Goal: Task Accomplishment & Management: Manage account settings

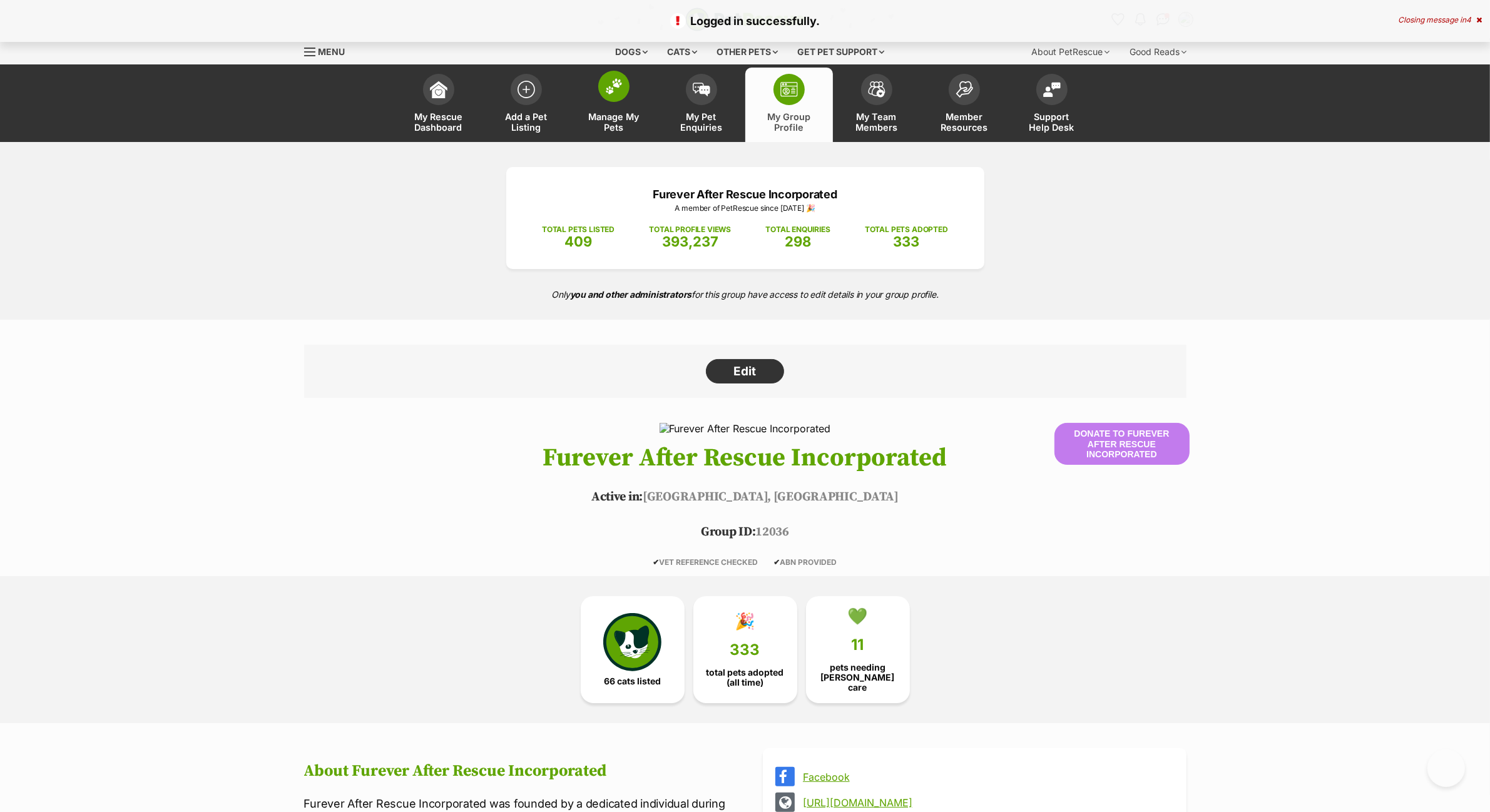
click at [624, 89] on span at bounding box center [613, 86] width 32 height 32
click at [612, 86] on img at bounding box center [613, 86] width 18 height 16
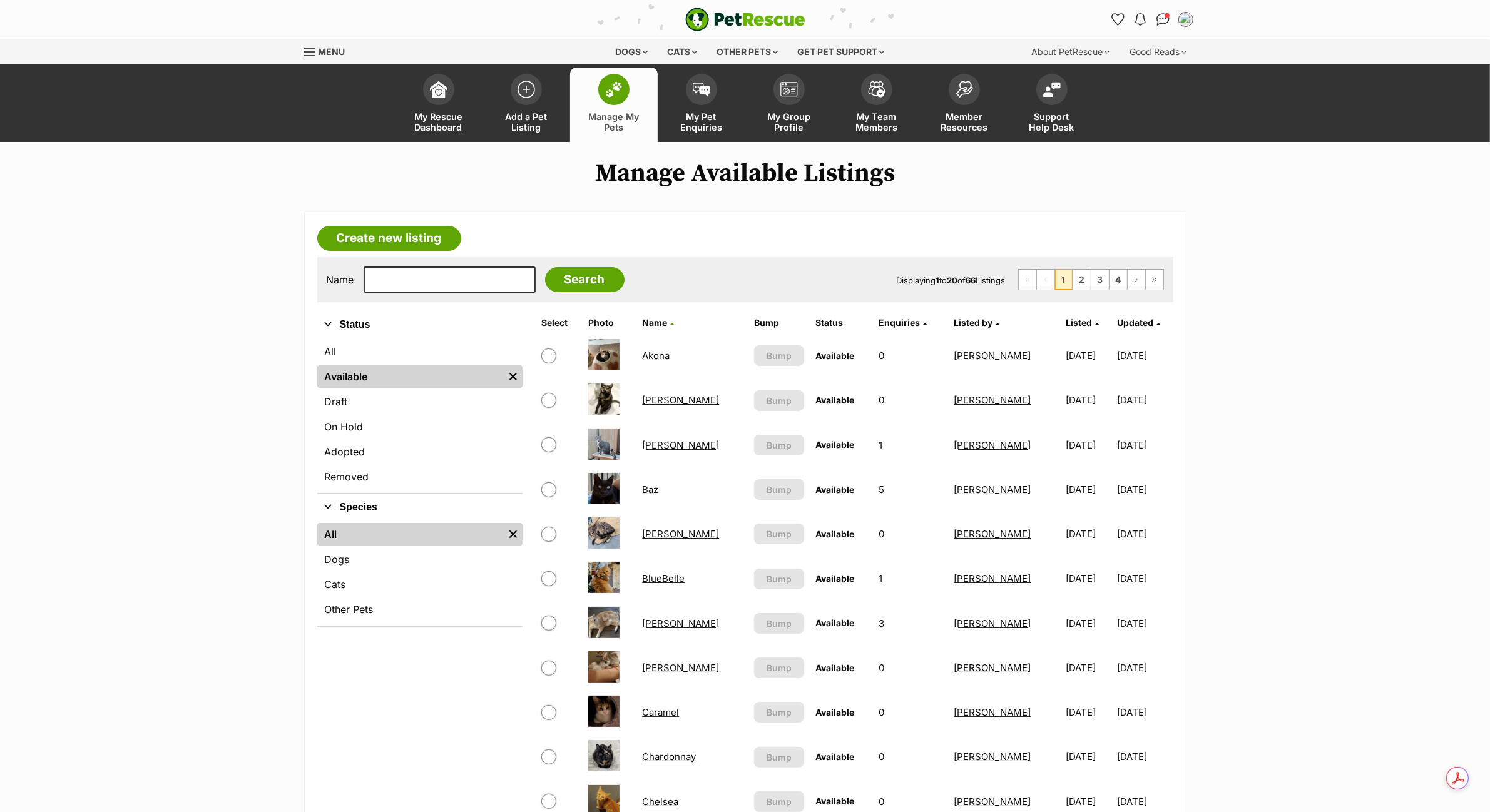
click at [665, 401] on link "Amelia" at bounding box center [681, 400] width 77 height 12
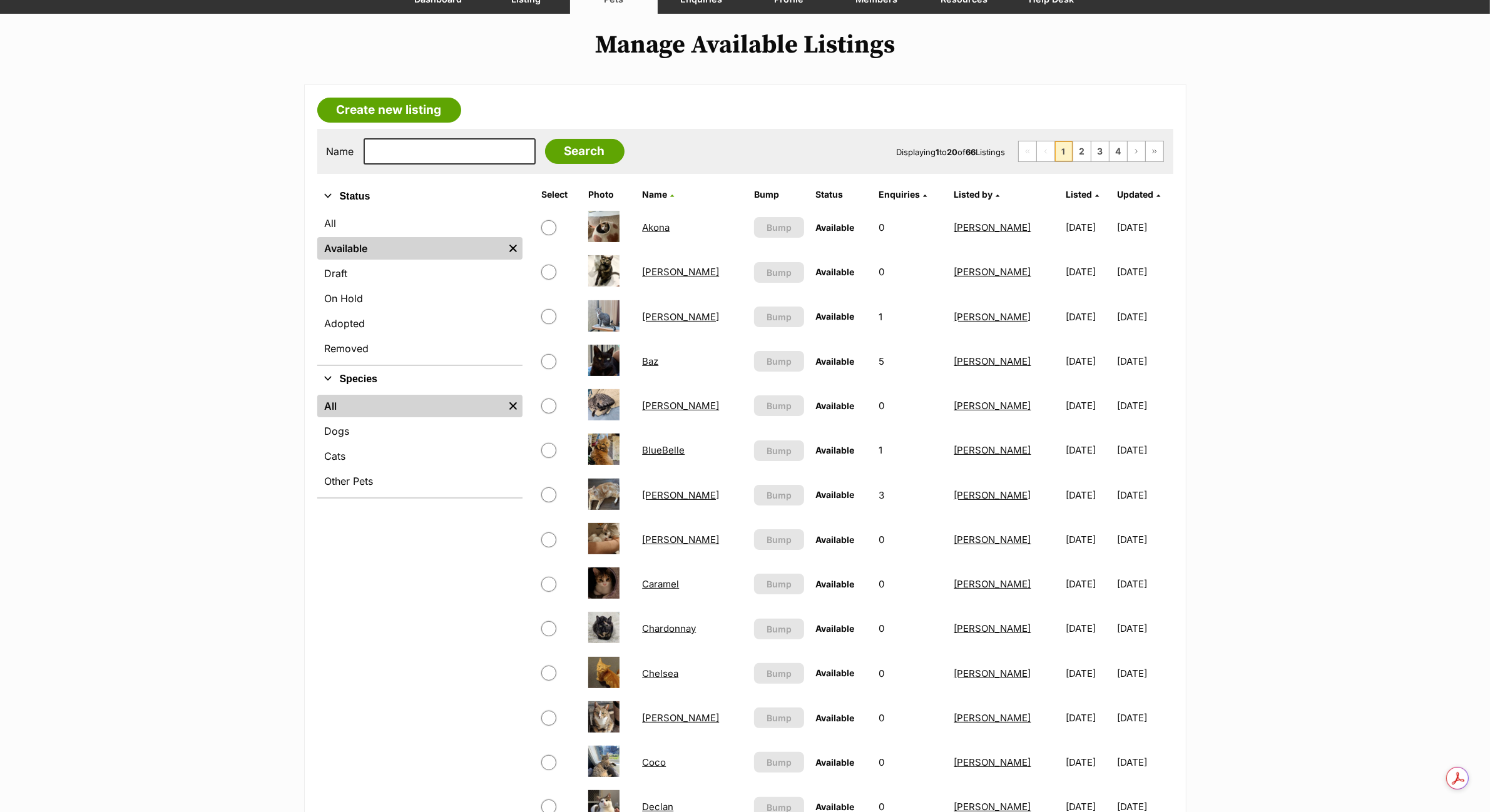
scroll to position [157, 0]
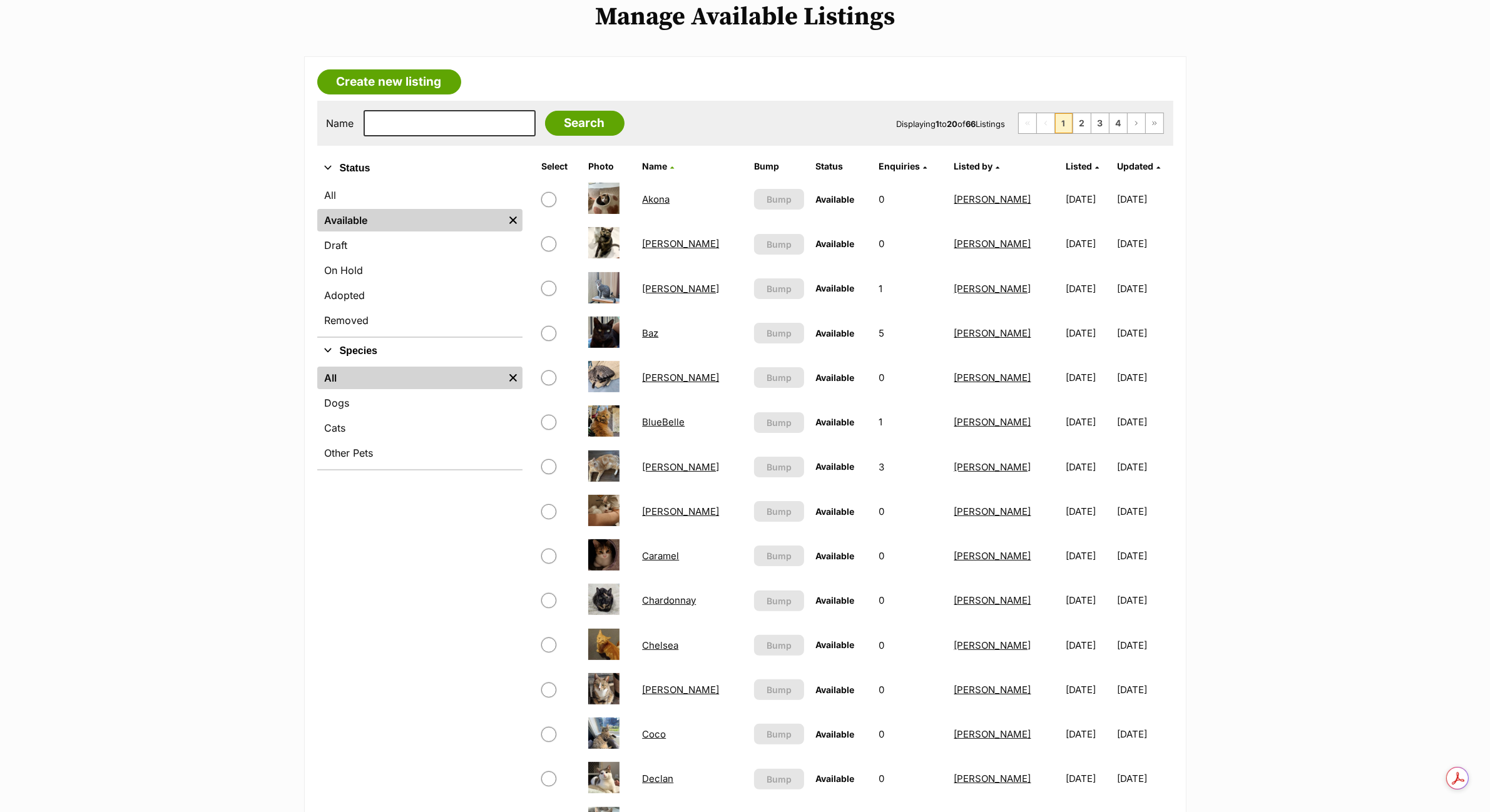
click at [678, 594] on link "Chardonnay" at bounding box center [669, 600] width 54 height 12
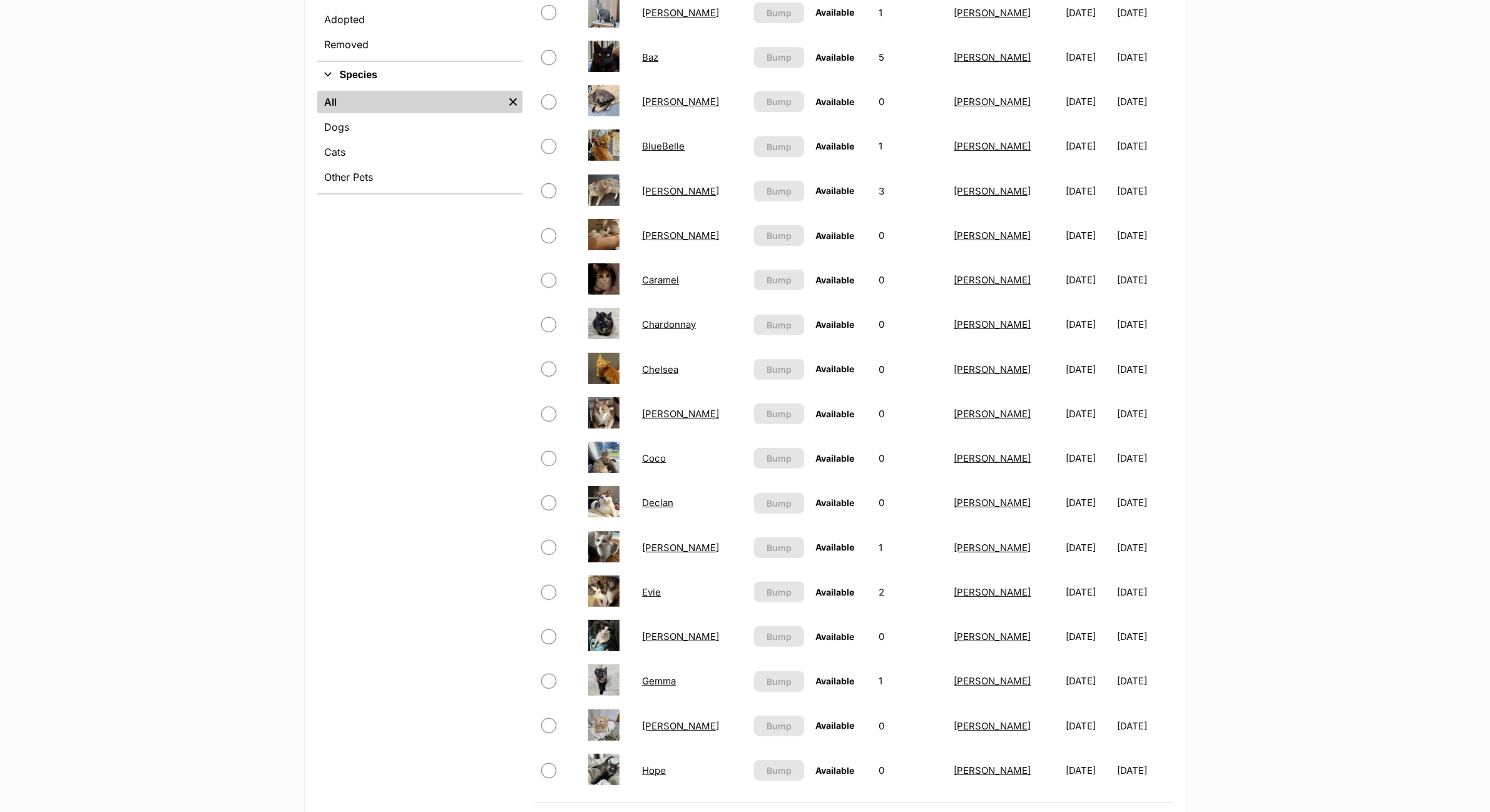
scroll to position [470, 0]
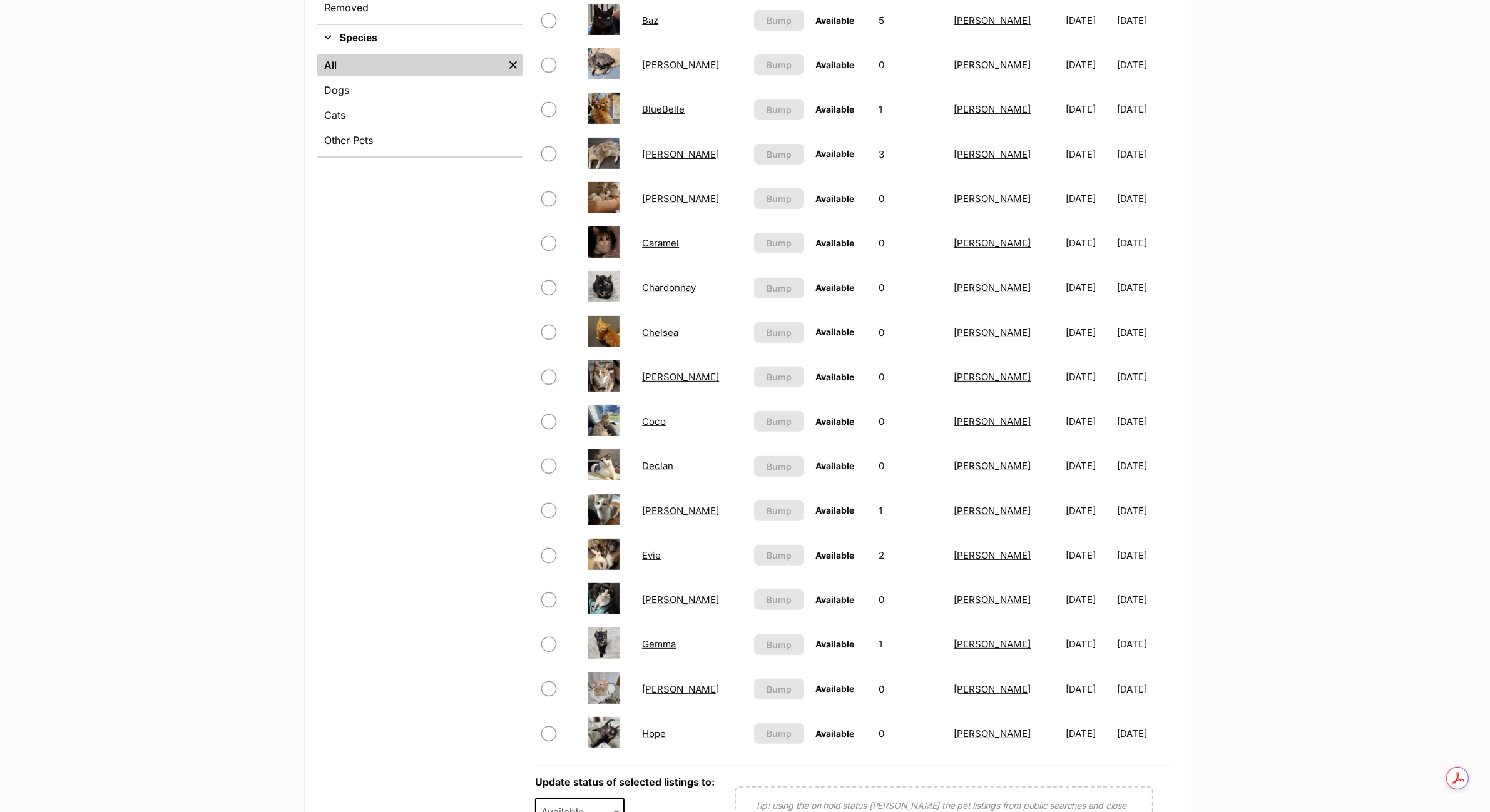
click at [662, 638] on link "Gemma" at bounding box center [659, 644] width 34 height 12
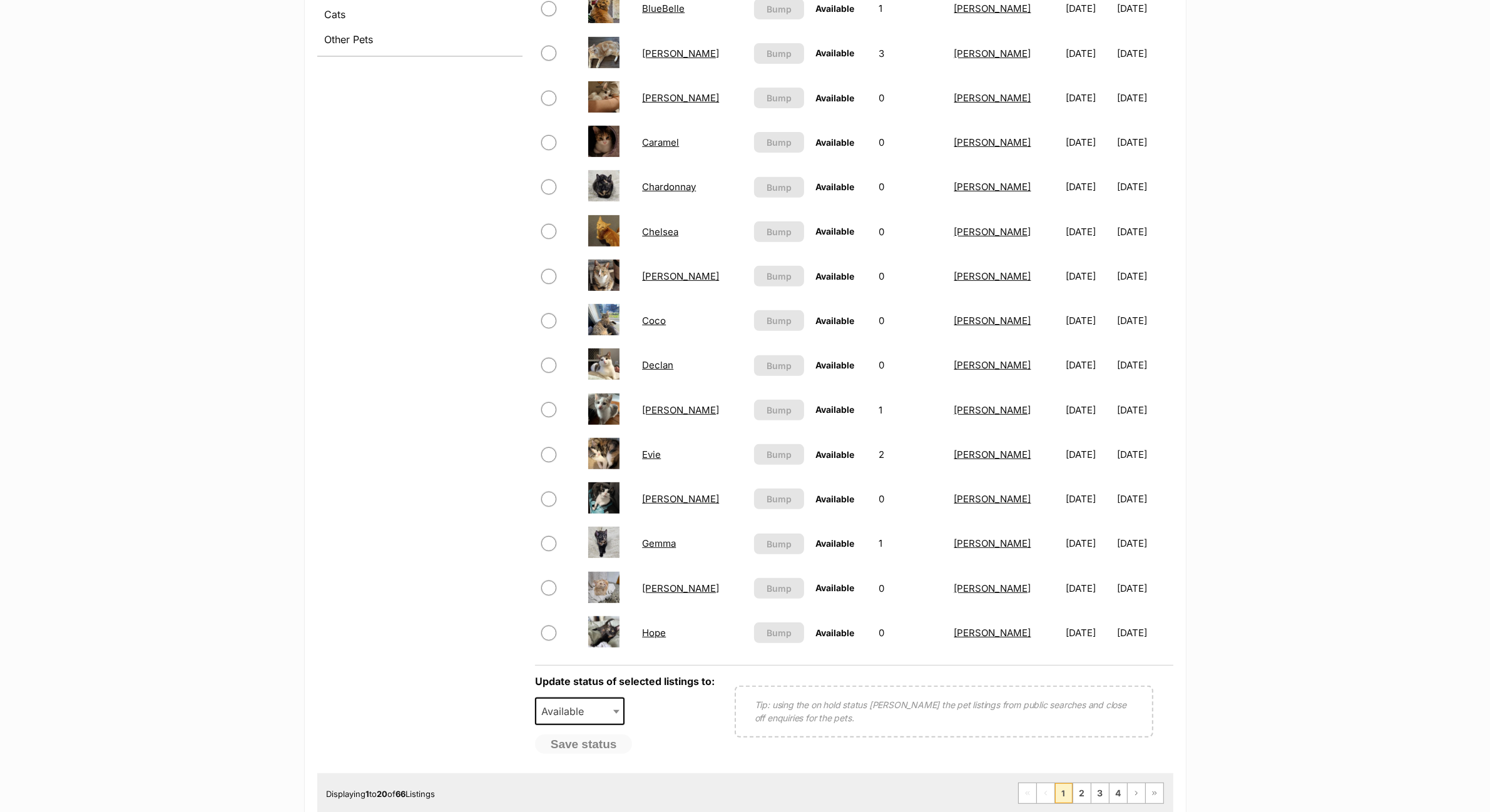
scroll to position [626, 0]
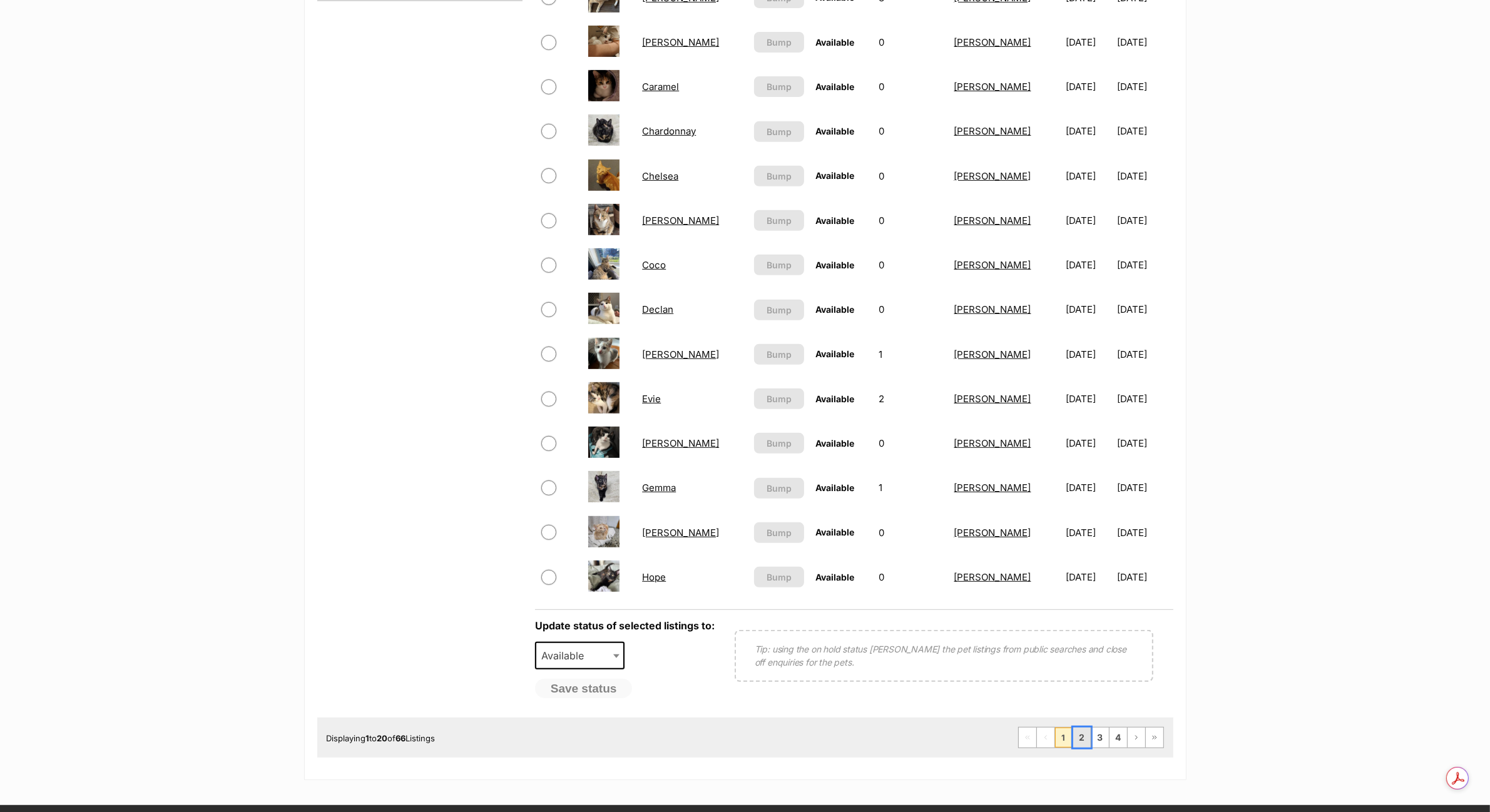
click at [1084, 730] on link "2" at bounding box center [1082, 738] width 18 height 20
click at [656, 574] on link "Hope" at bounding box center [654, 577] width 24 height 12
click at [658, 571] on link "Hope" at bounding box center [654, 577] width 24 height 12
click at [1080, 732] on link "2" at bounding box center [1082, 738] width 18 height 20
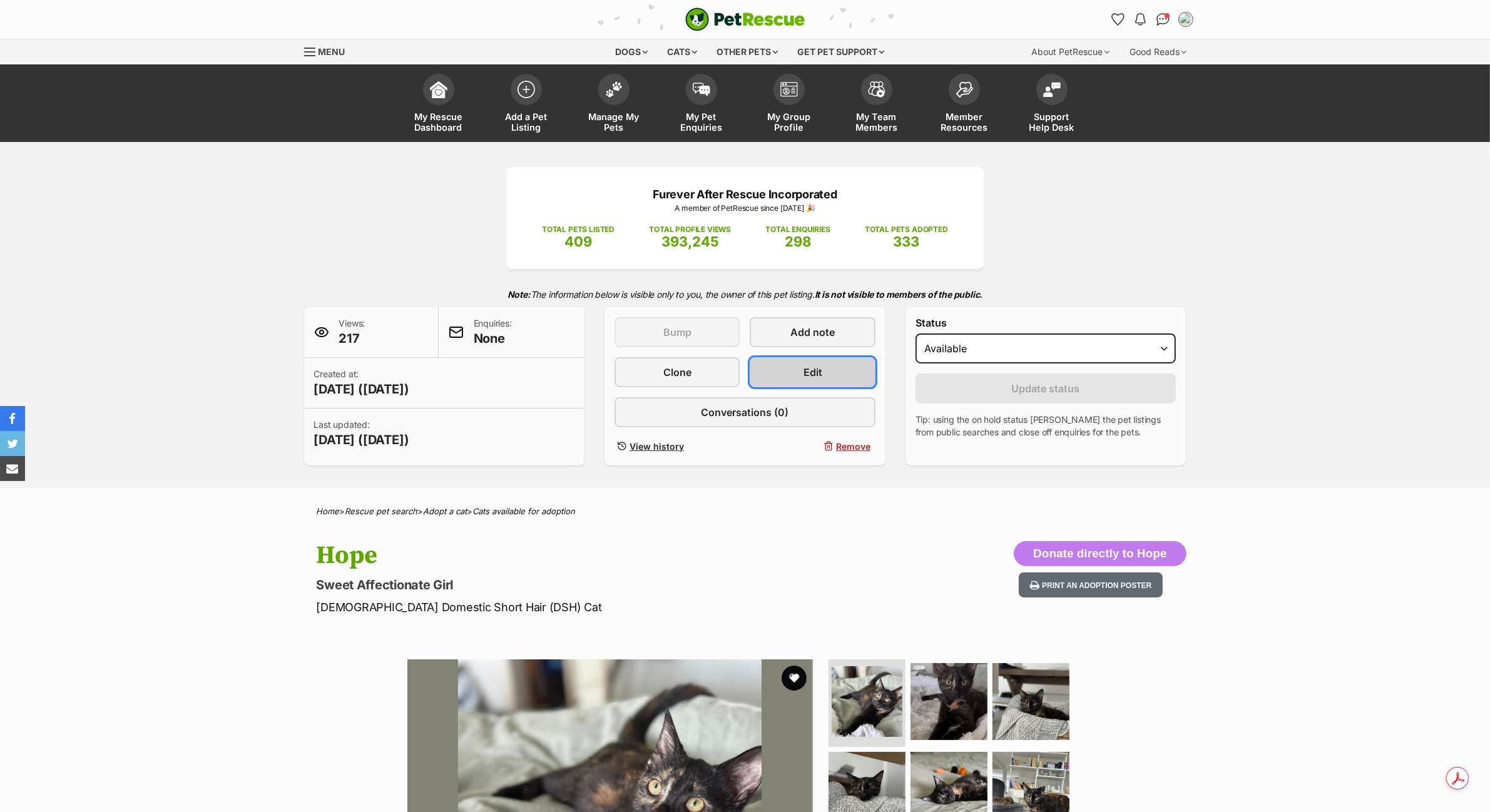
click at [811, 366] on span "Edit" at bounding box center [813, 372] width 19 height 15
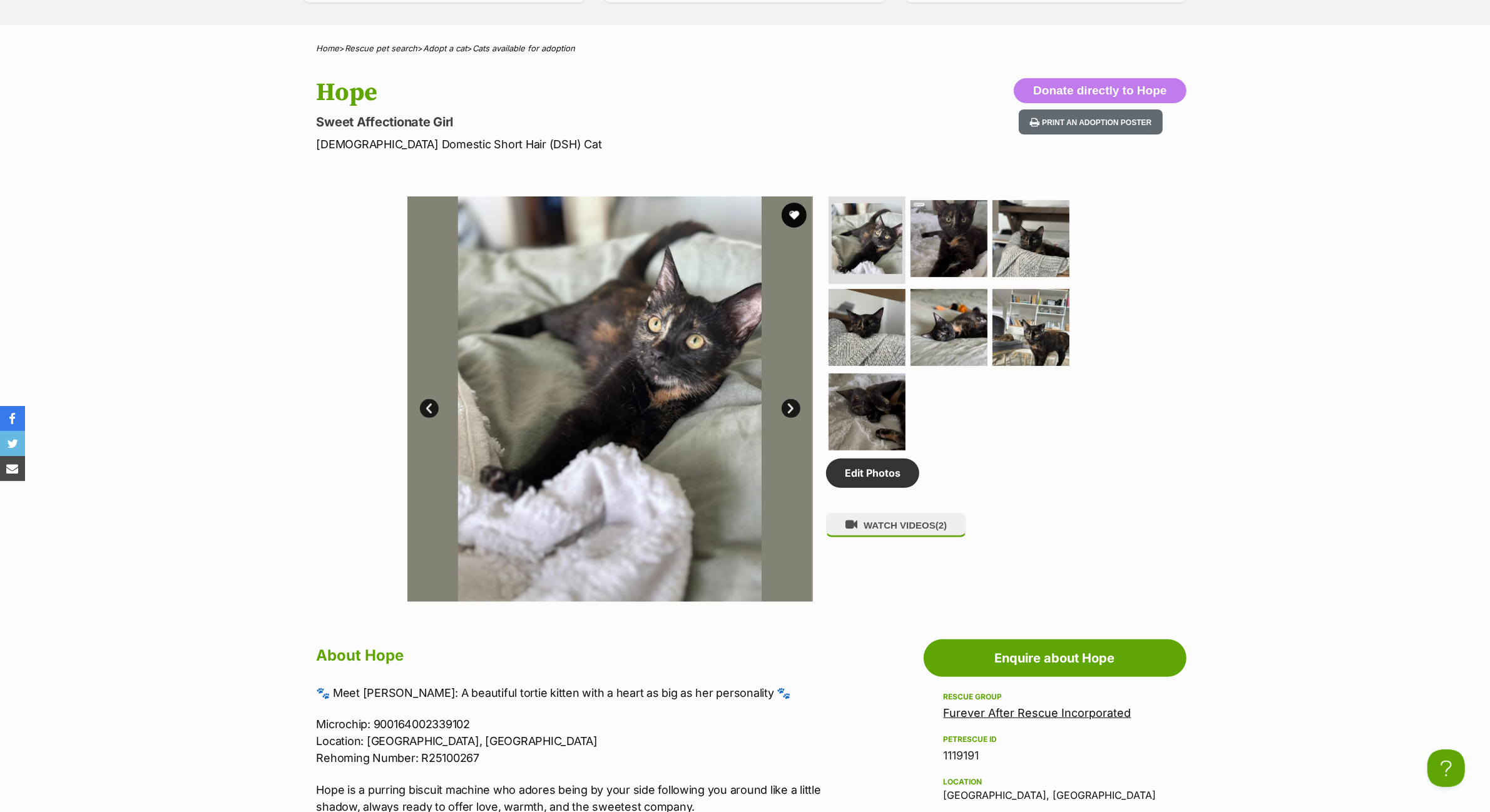
scroll to position [157, 0]
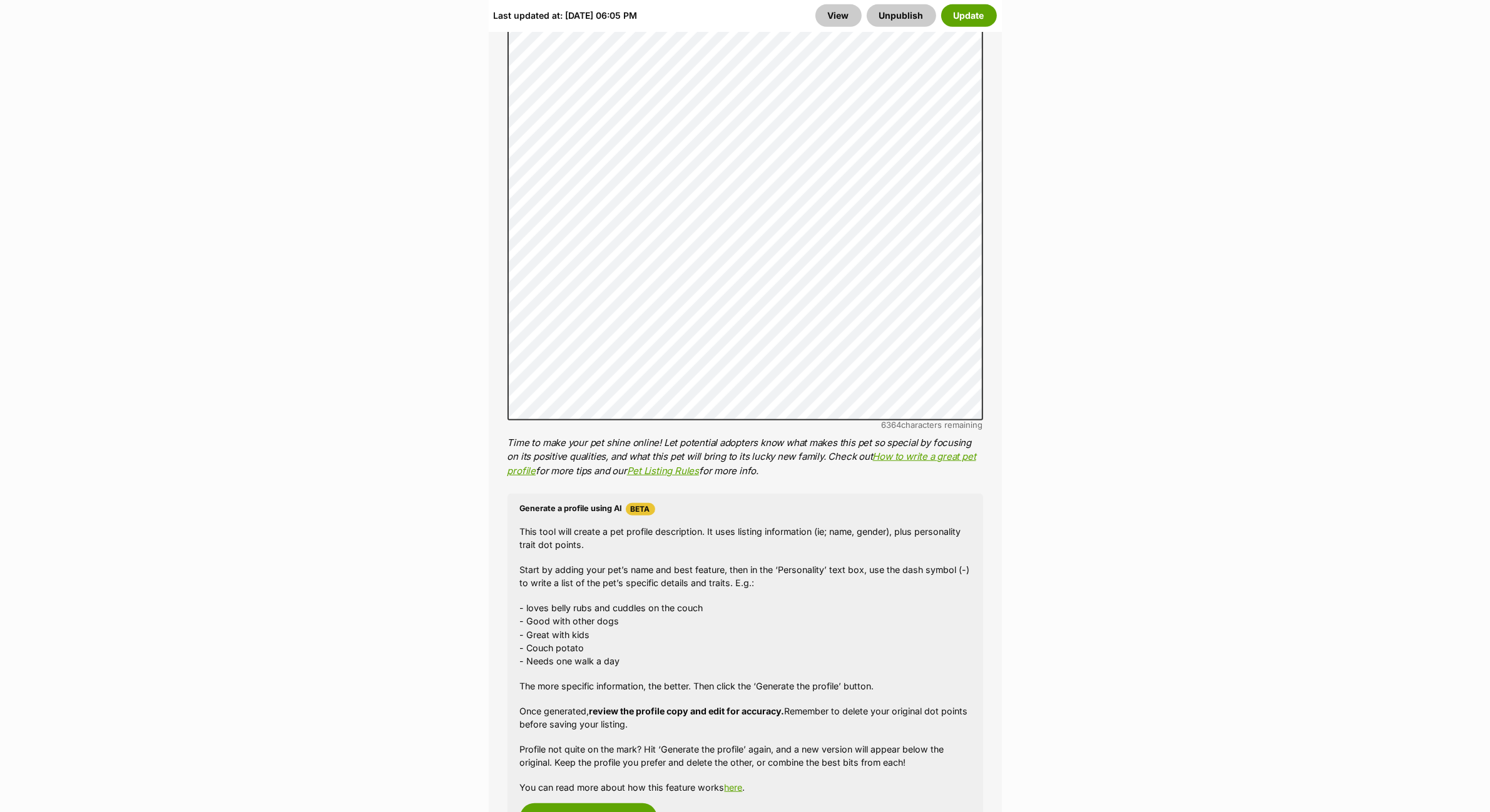
scroll to position [1564, 0]
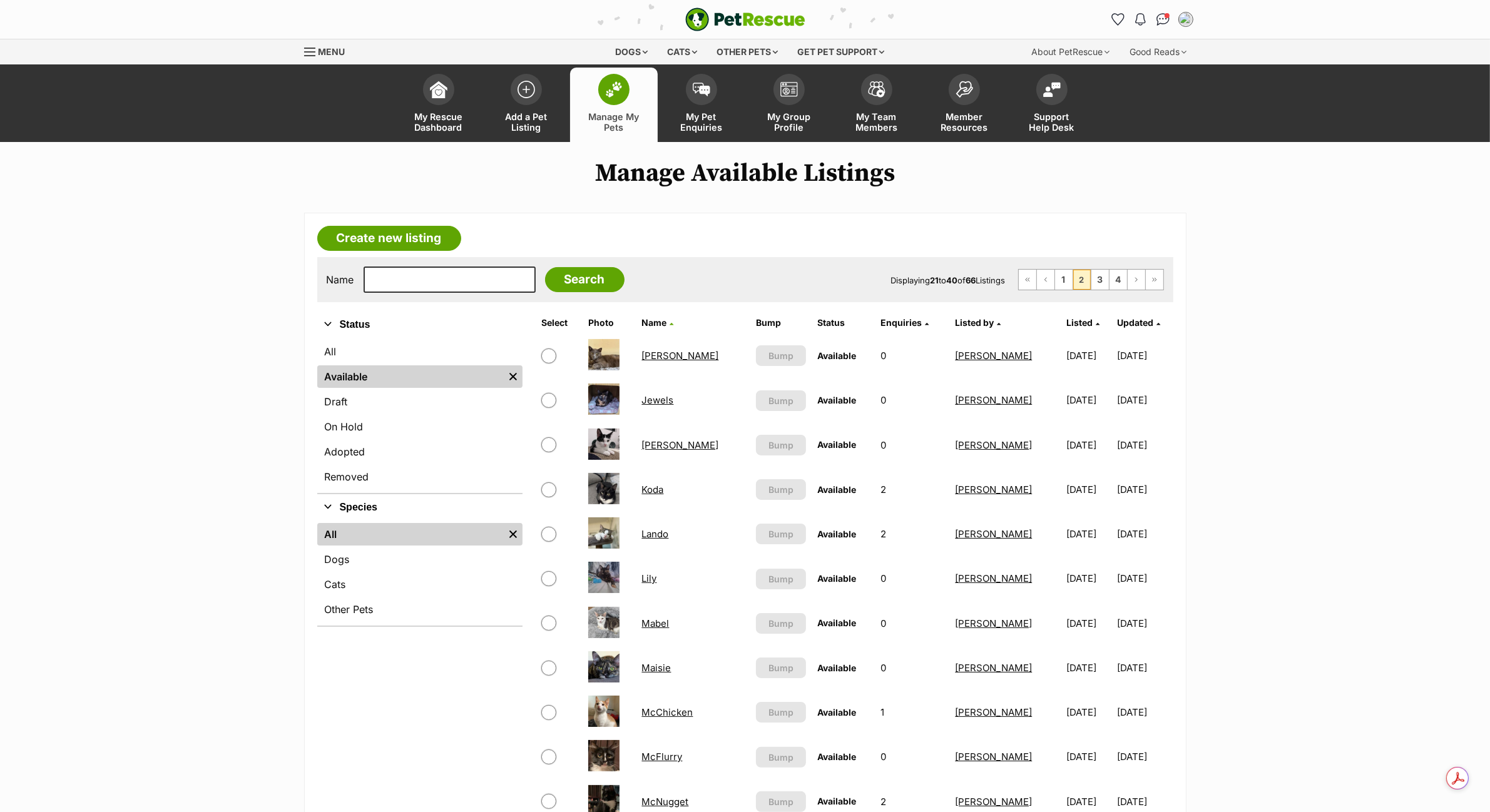
click at [670, 397] on link "Jewels" at bounding box center [658, 400] width 32 height 12
click at [657, 573] on link "Lily" at bounding box center [649, 578] width 15 height 12
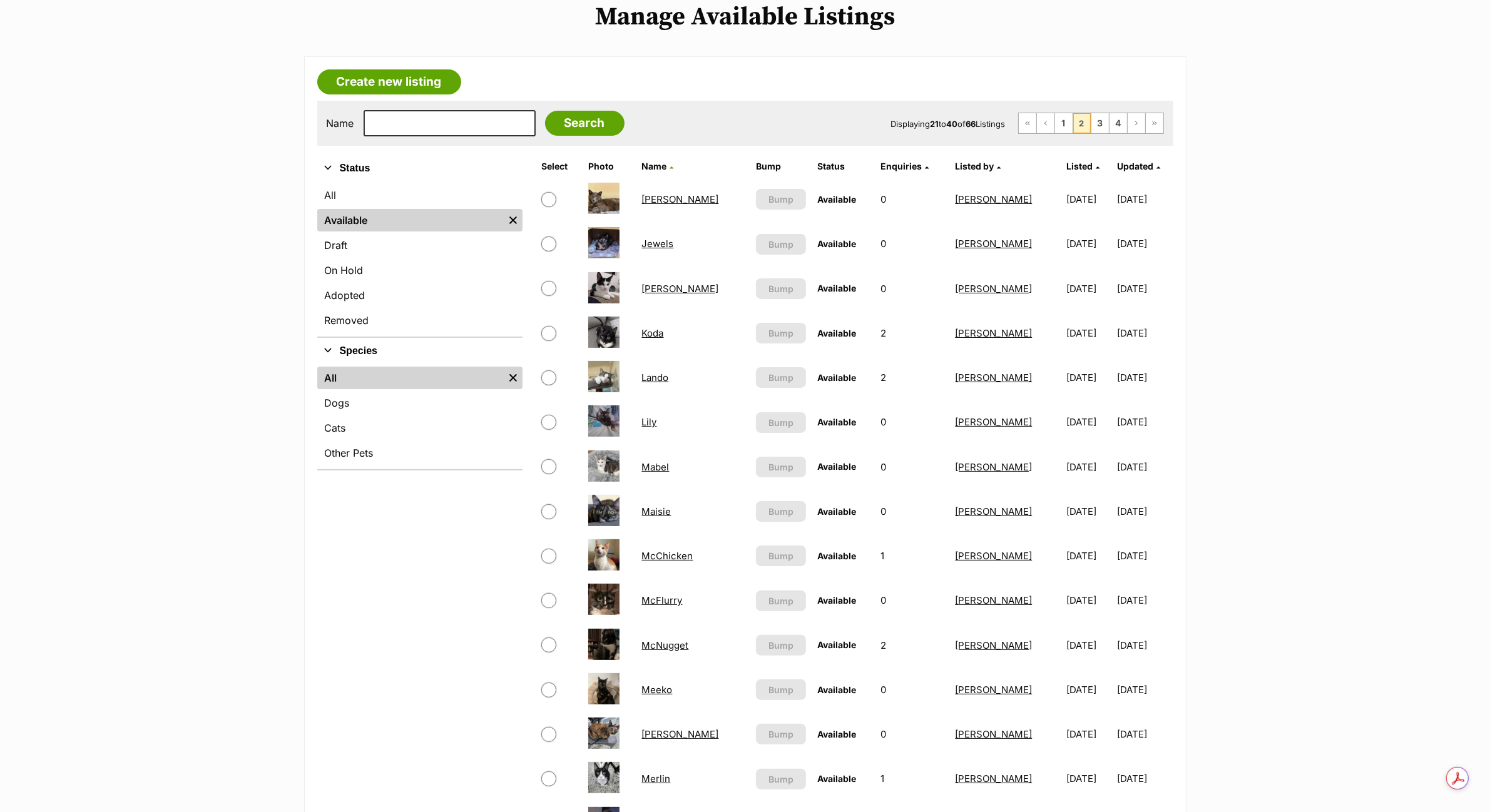
scroll to position [313, 0]
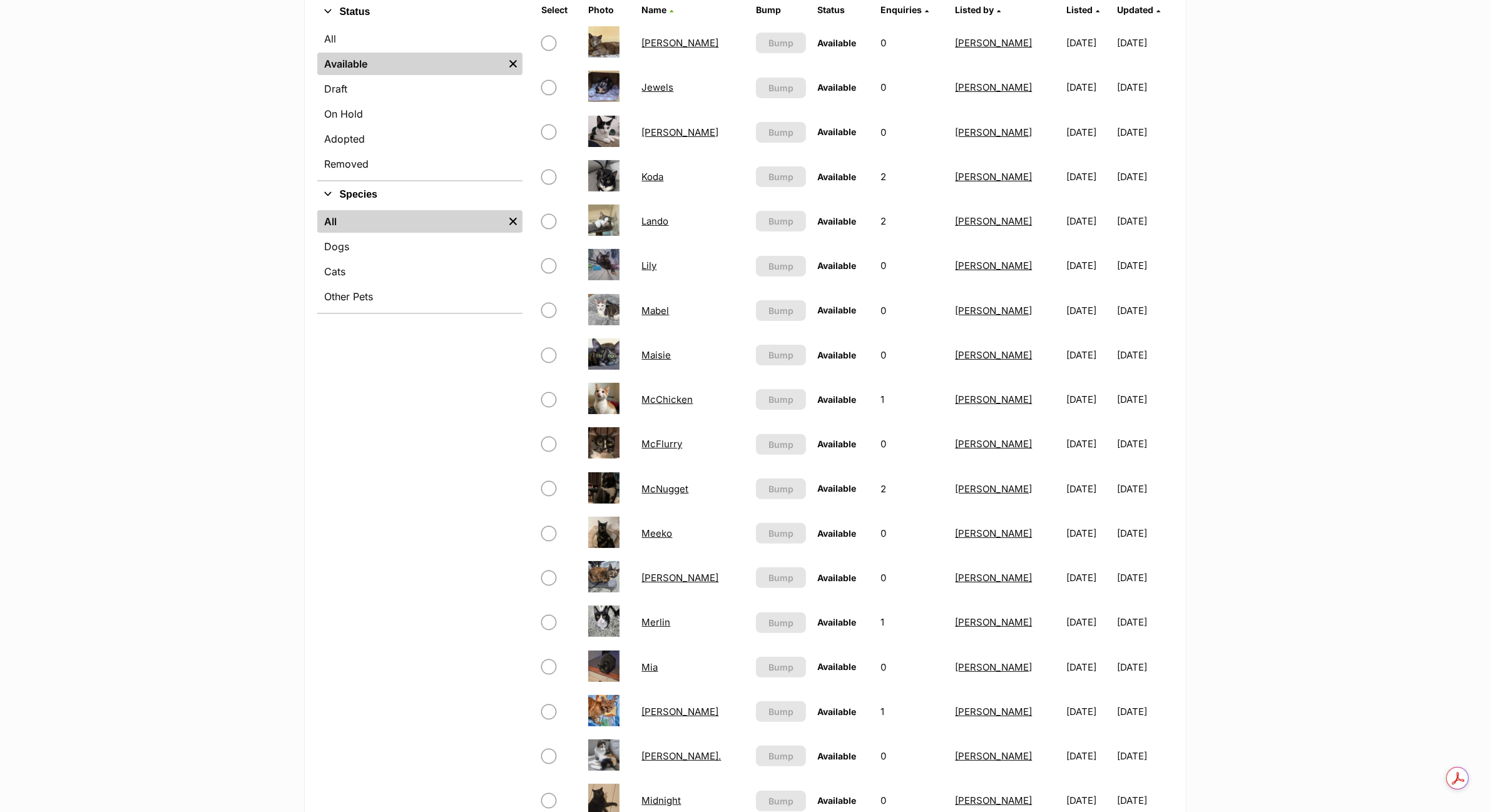
click at [649, 535] on td "Meeko" at bounding box center [693, 533] width 113 height 44
click at [657, 530] on link "Meeko" at bounding box center [658, 533] width 31 height 12
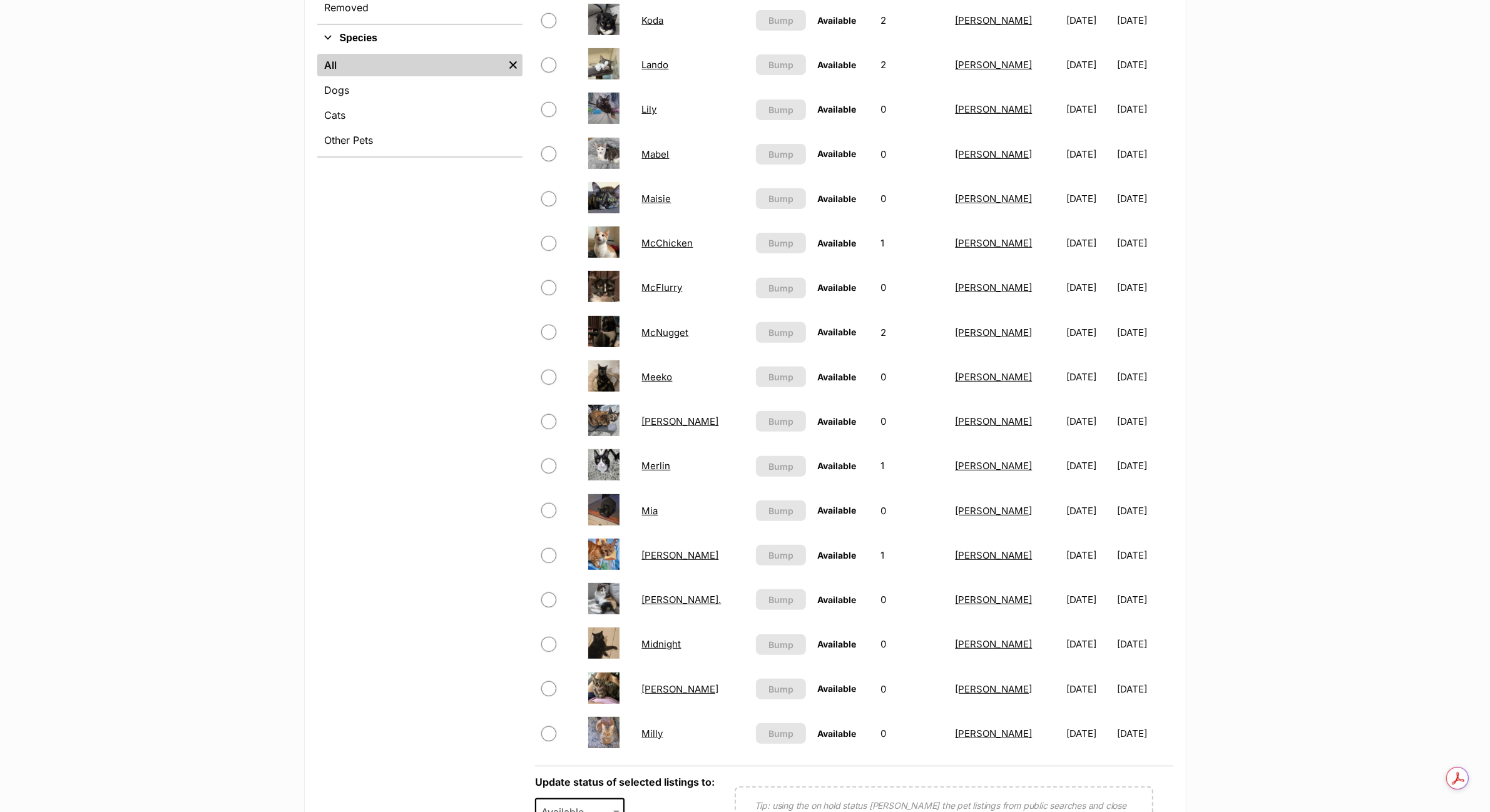
click at [661, 418] on link "Megan" at bounding box center [681, 421] width 77 height 12
click at [660, 684] on link "Millie" at bounding box center [681, 689] width 77 height 12
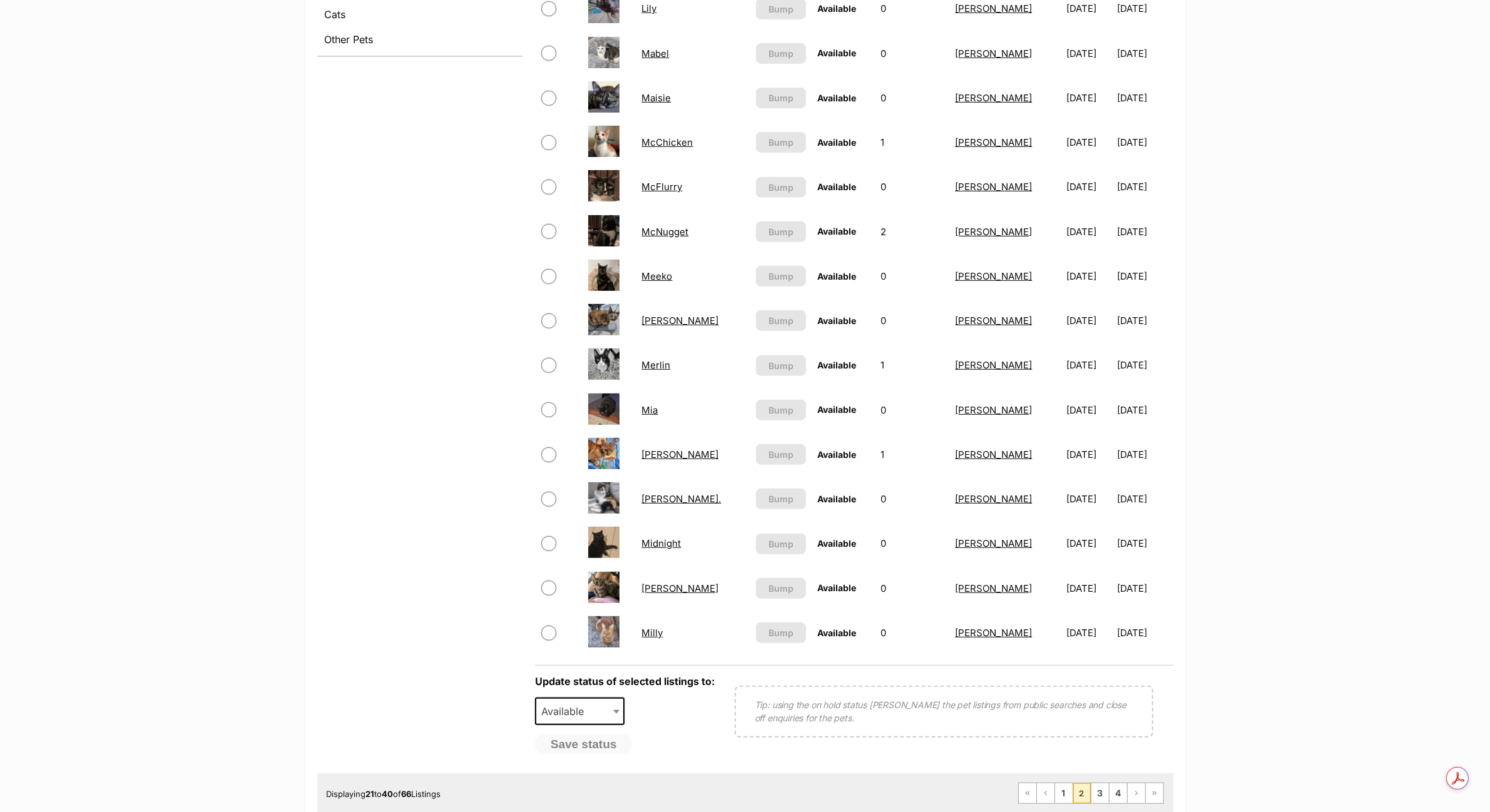
scroll to position [626, 0]
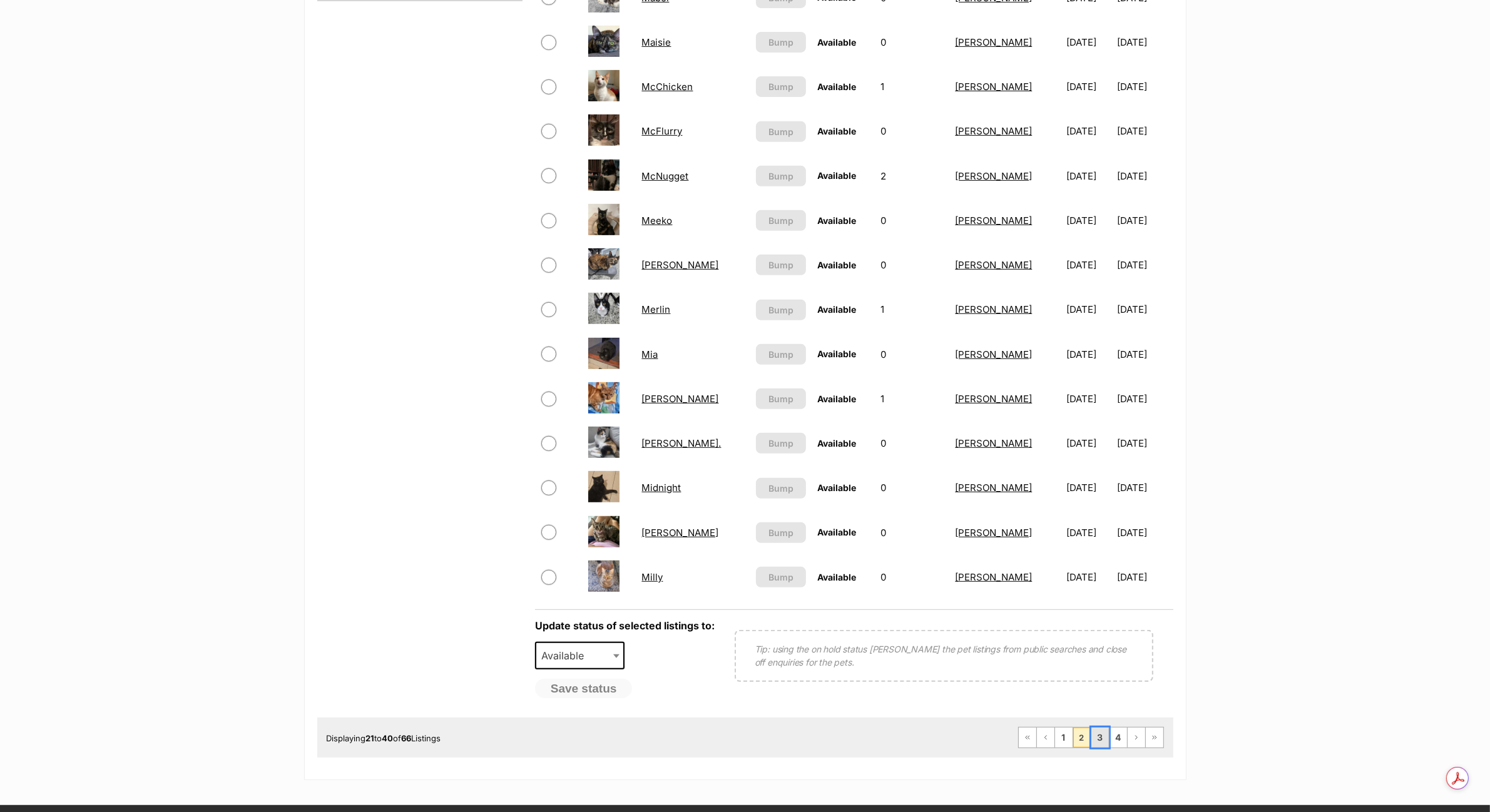
drag, startPoint x: 1105, startPoint y: 729, endPoint x: 1092, endPoint y: 729, distance: 13.0
click at [1103, 729] on link "3" at bounding box center [1100, 738] width 18 height 20
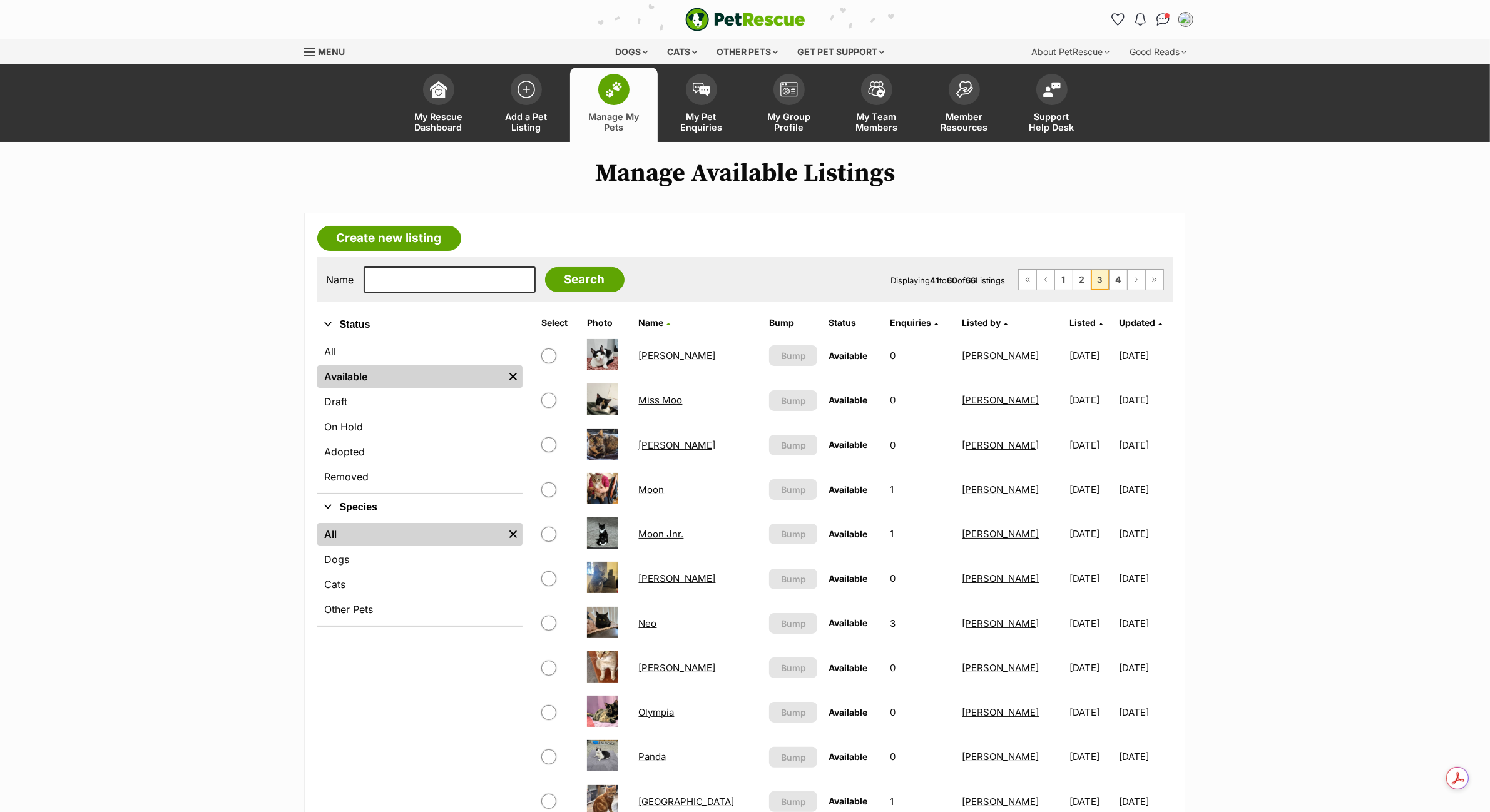
click at [673, 439] on link "Molly Tortie" at bounding box center [677, 445] width 77 height 12
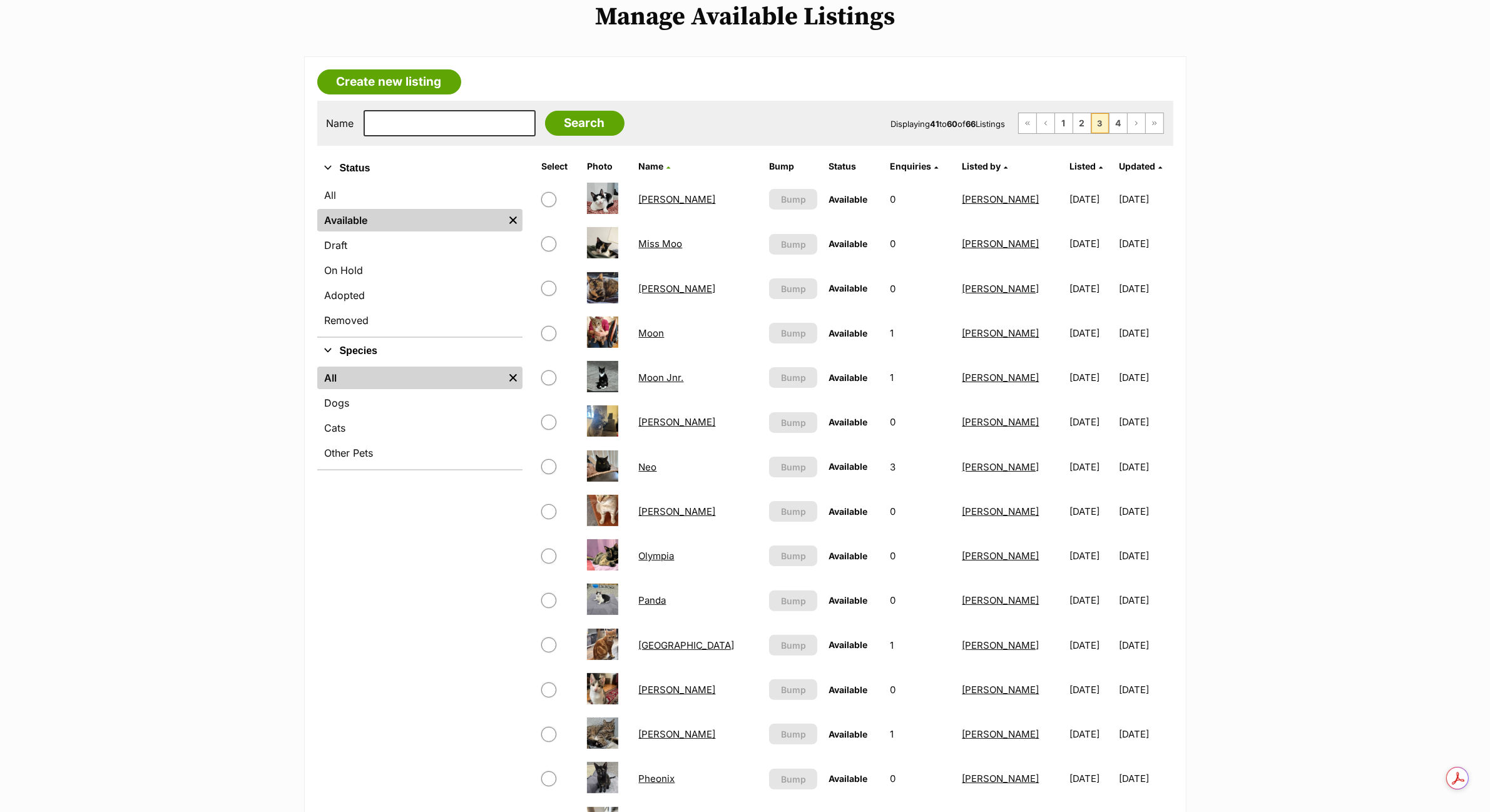
click at [670, 552] on link "Olympia" at bounding box center [656, 556] width 36 height 12
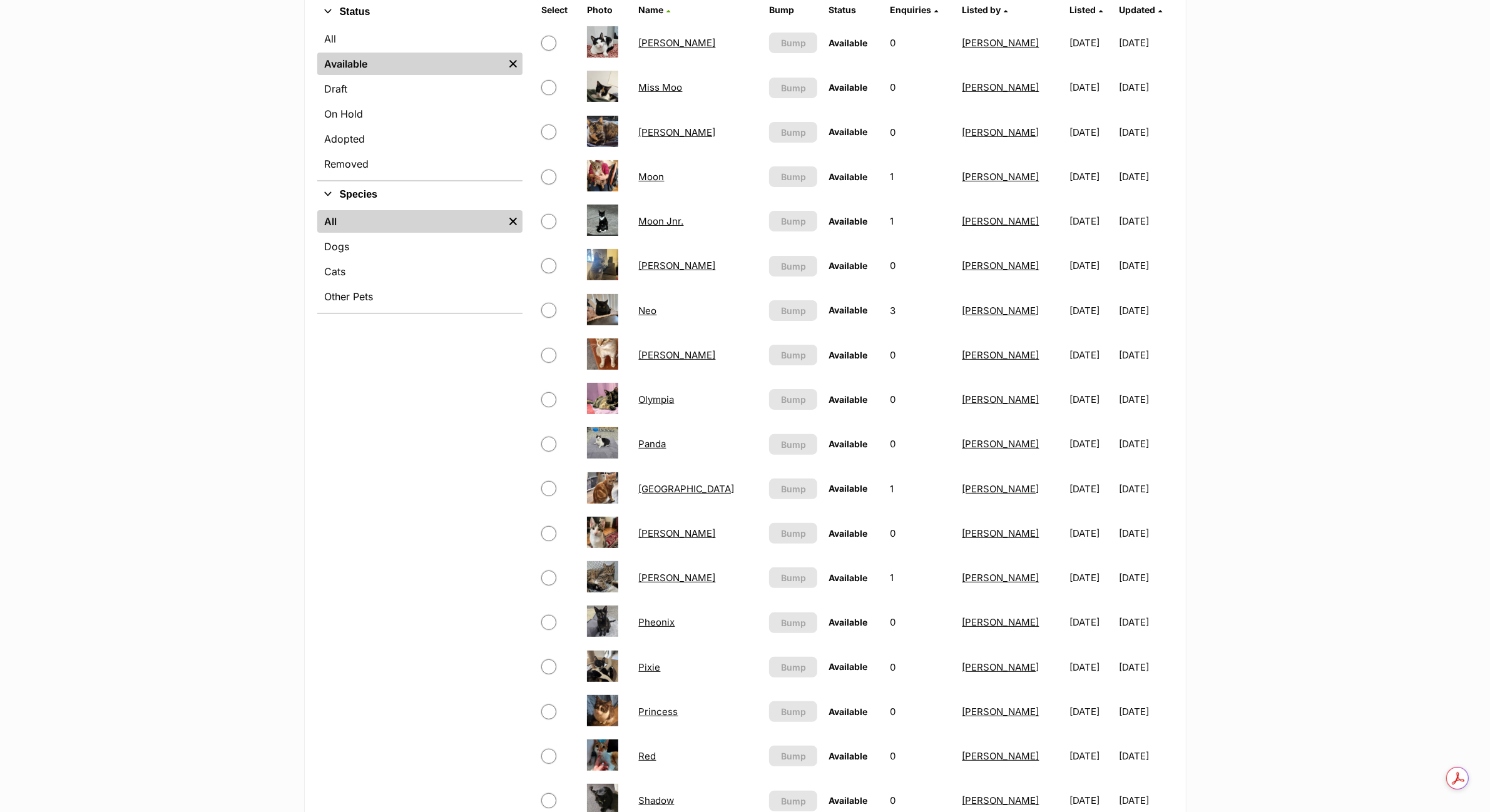
scroll to position [470, 0]
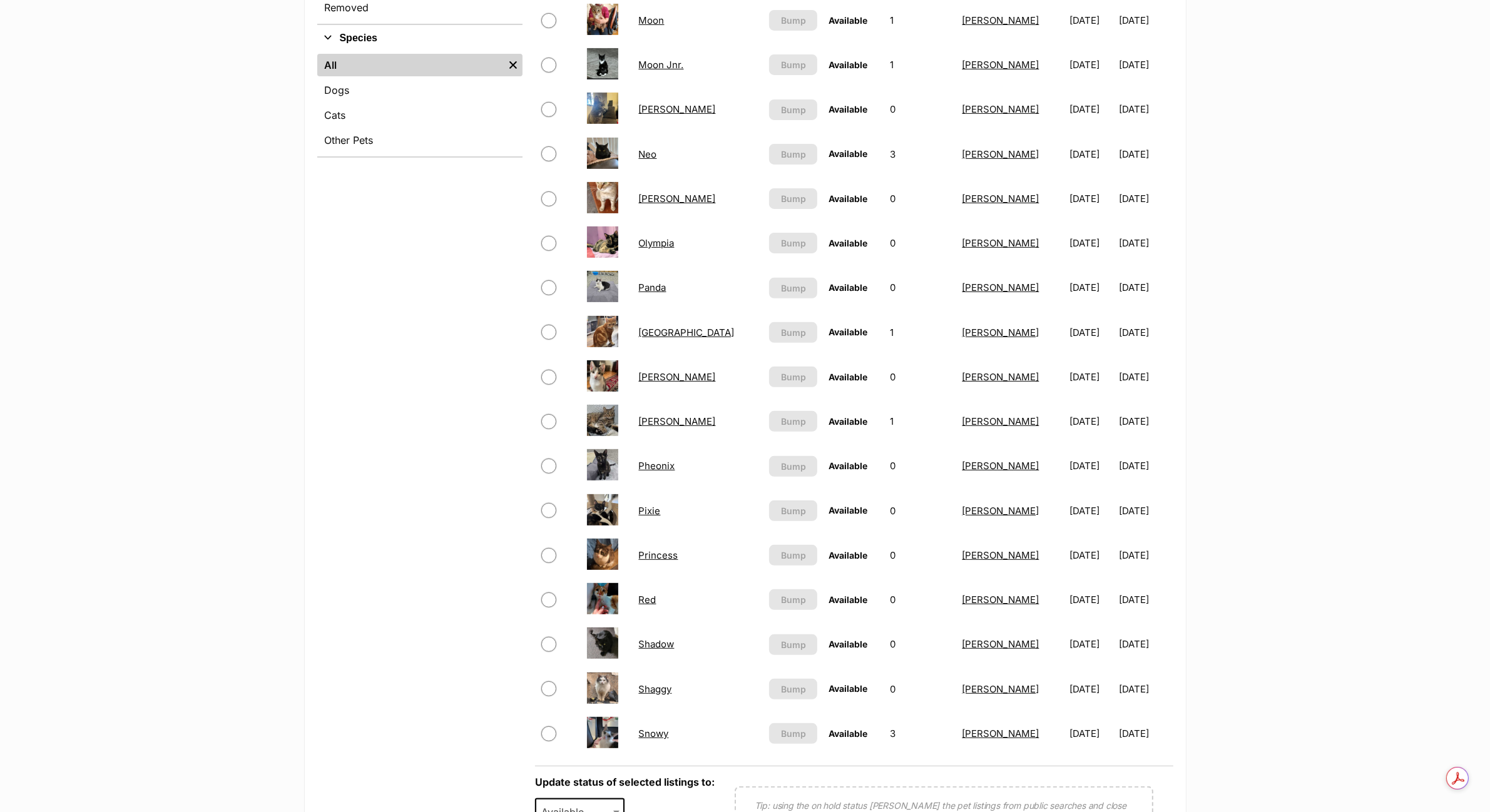
click at [668, 462] on link "Pheonix" at bounding box center [657, 465] width 36 height 12
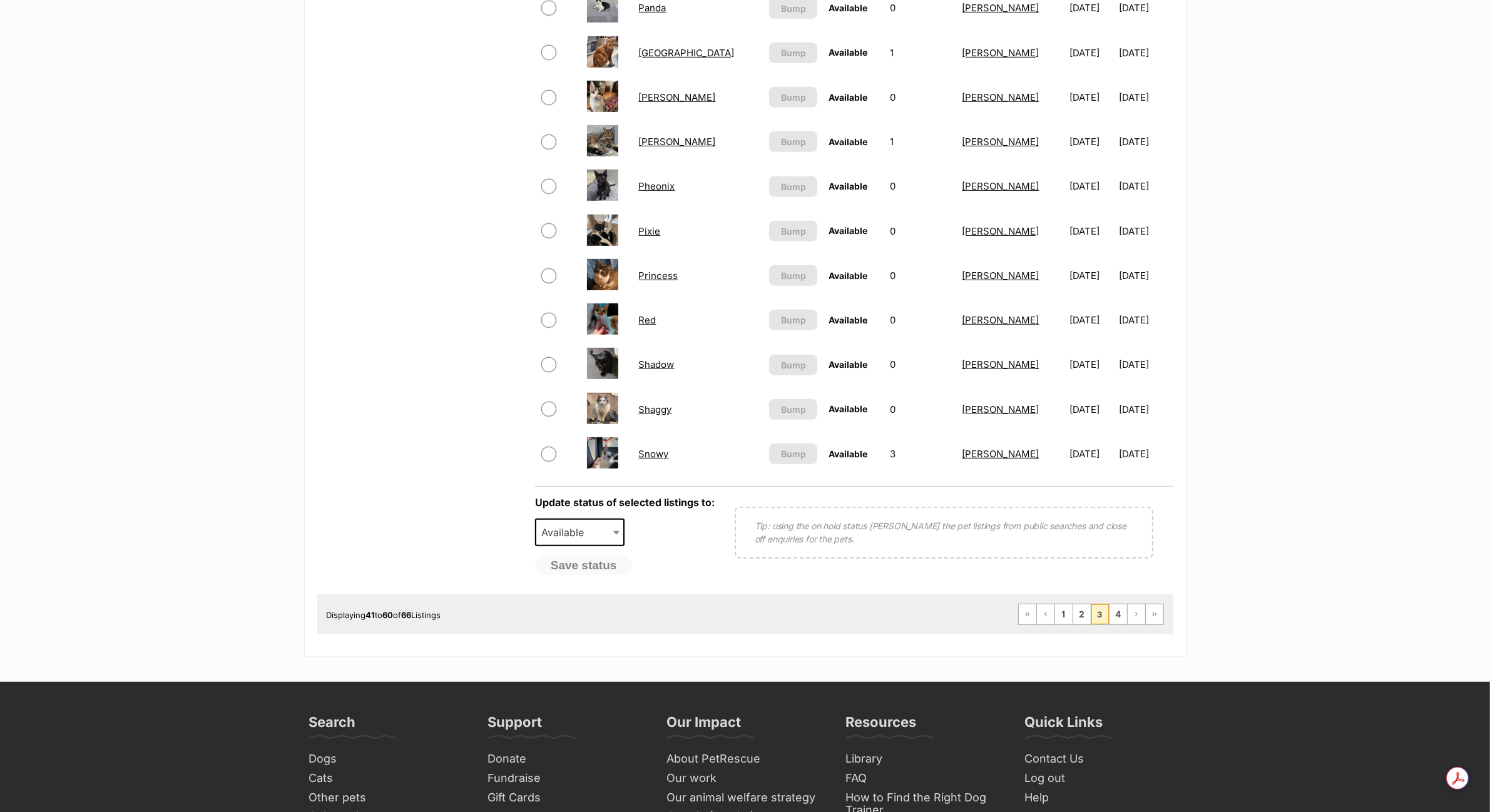
scroll to position [783, 0]
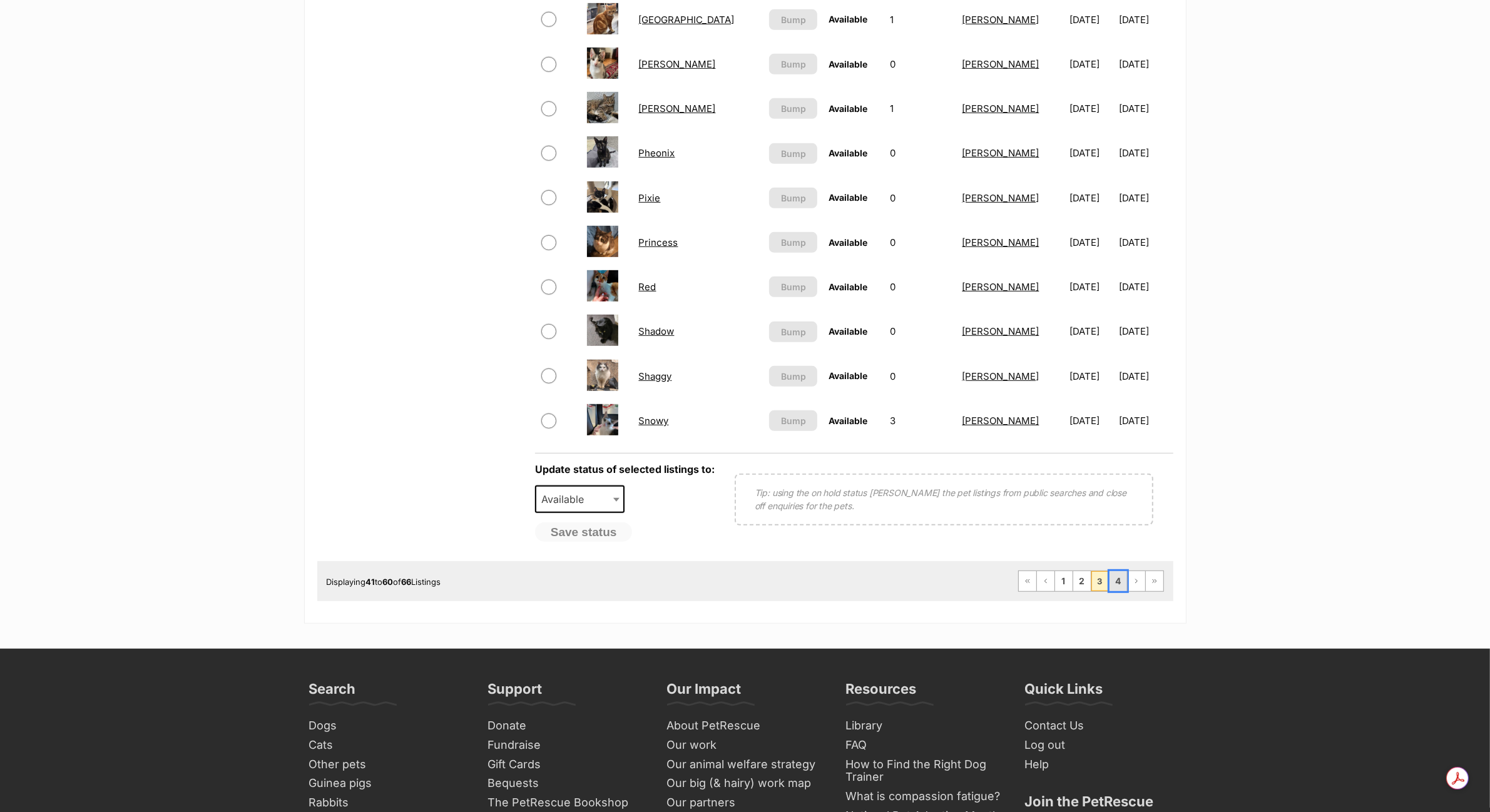
click at [1118, 580] on link "4" at bounding box center [1118, 581] width 18 height 20
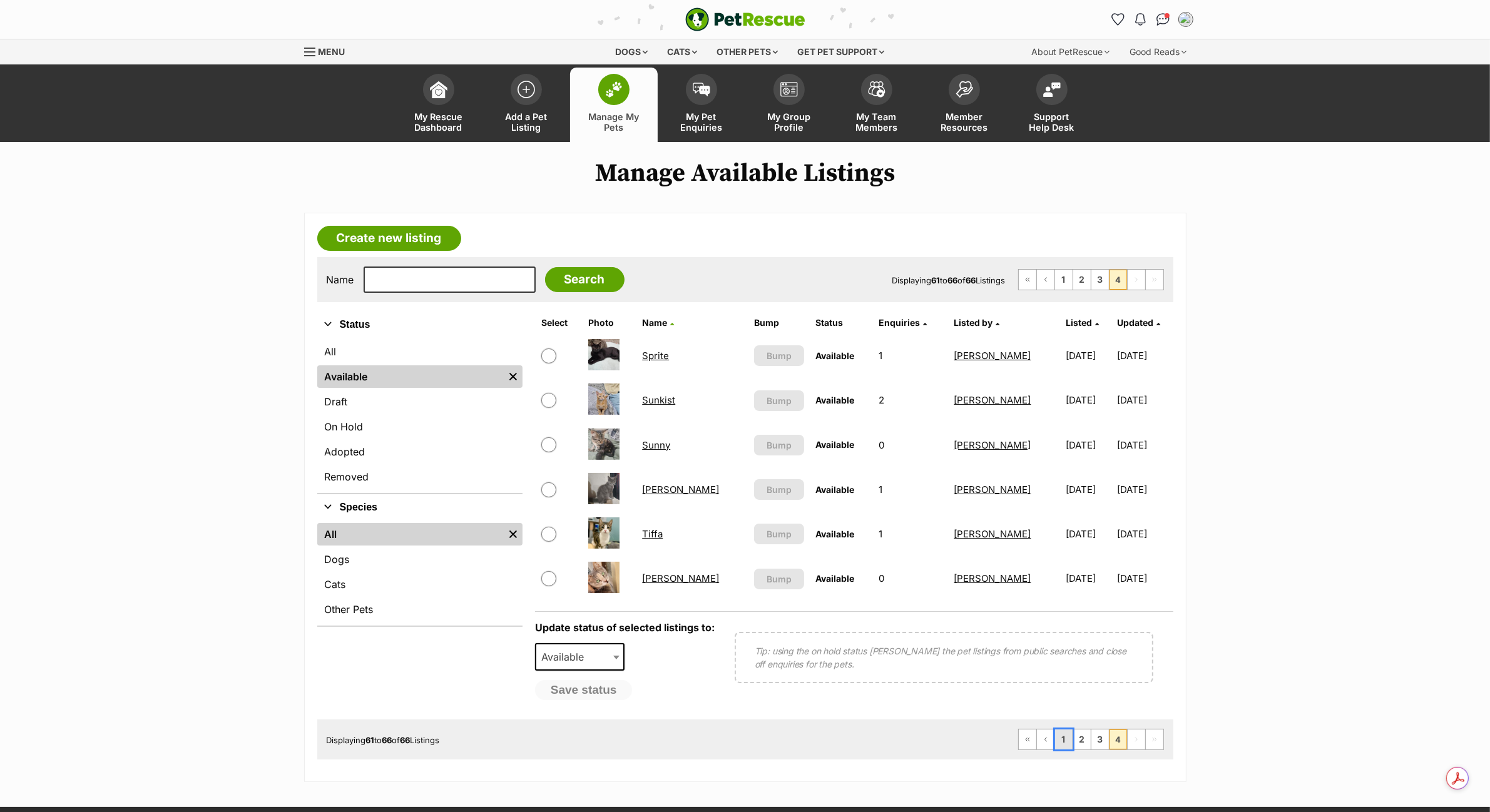
click at [1063, 738] on link "1" at bounding box center [1063, 740] width 18 height 20
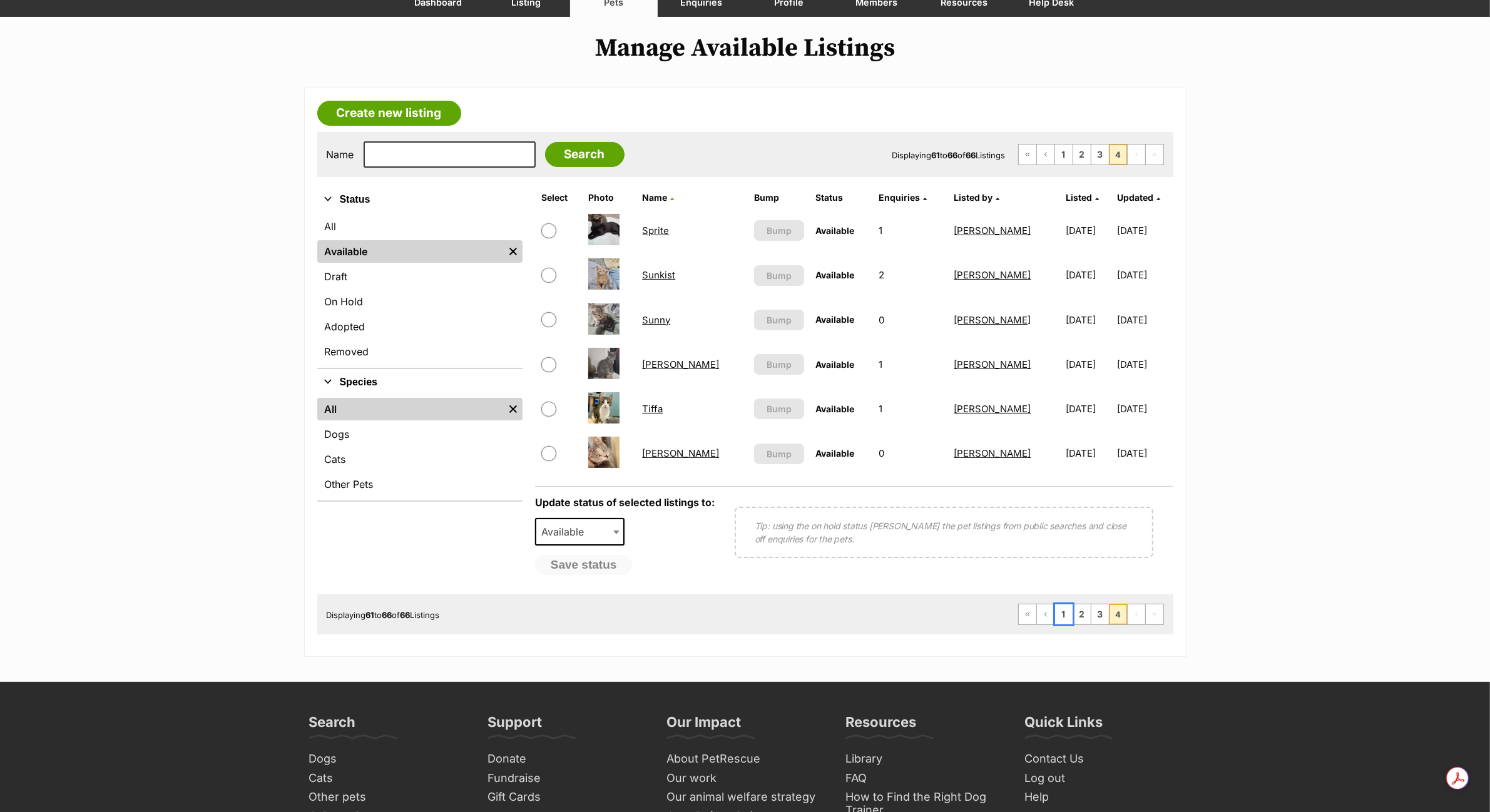
scroll to position [157, 0]
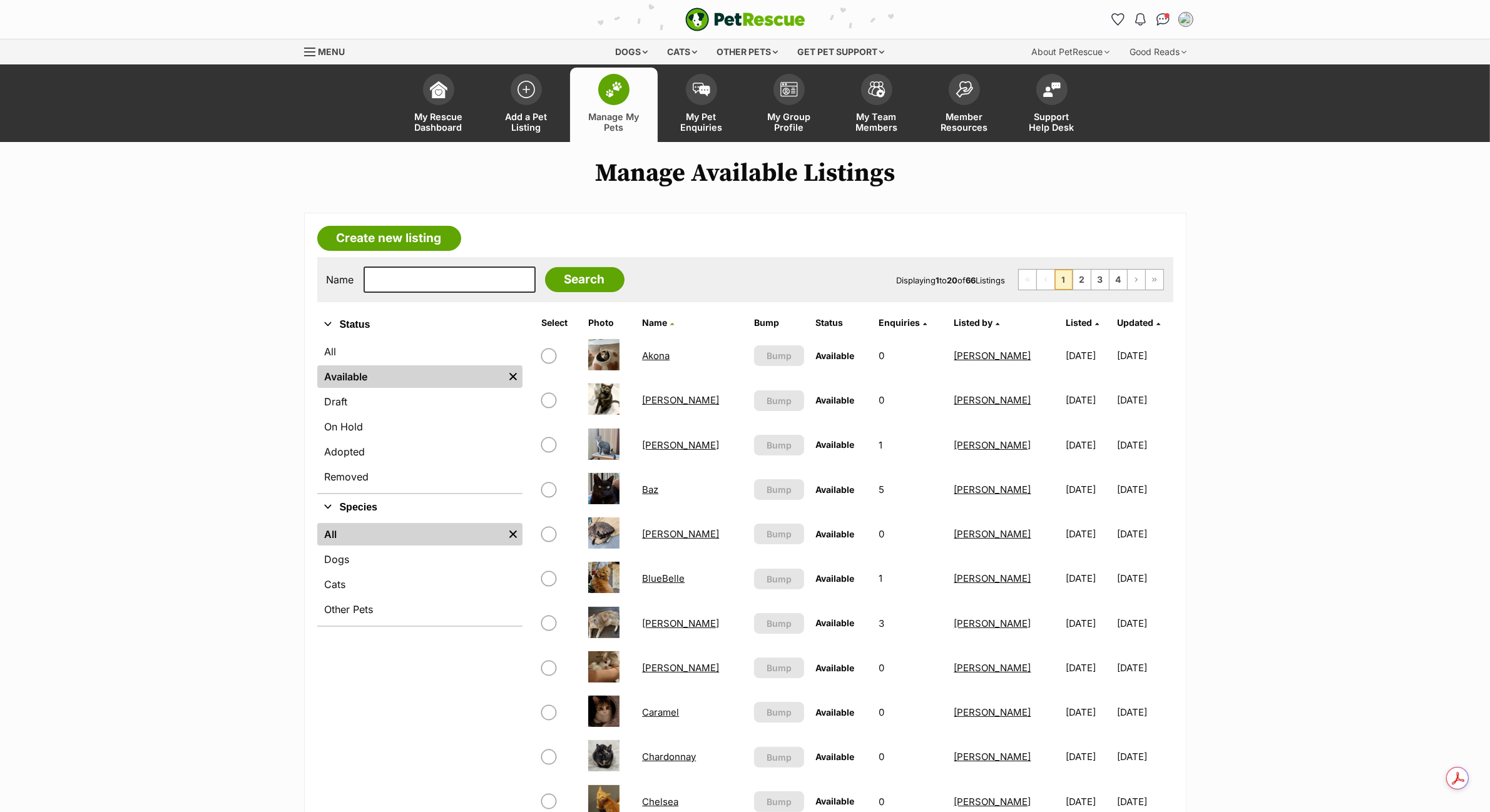
scroll to position [157, 0]
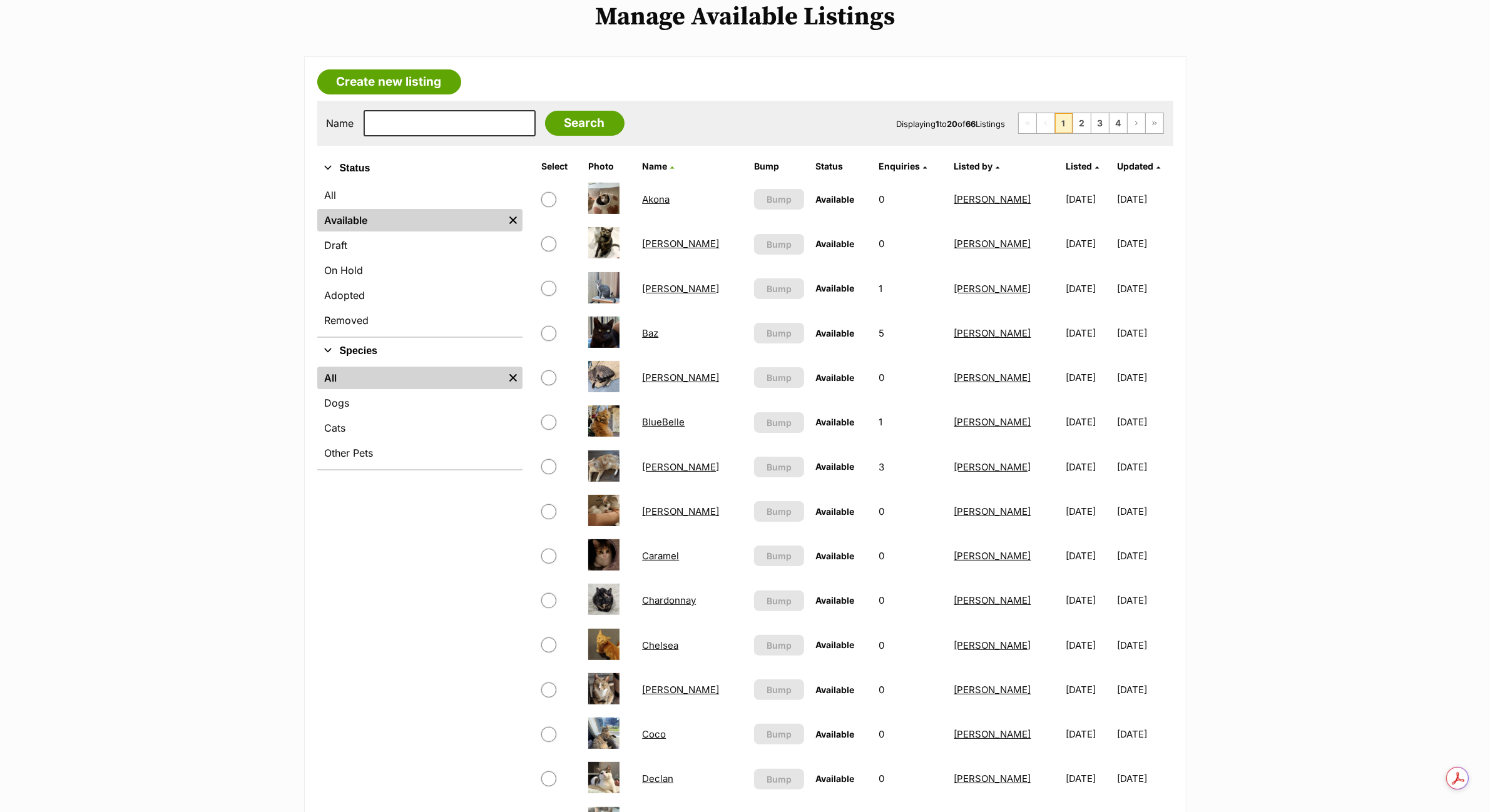
click at [670, 373] on link "Benton" at bounding box center [681, 378] width 77 height 12
click at [670, 595] on link "Chardonnay" at bounding box center [669, 600] width 54 height 12
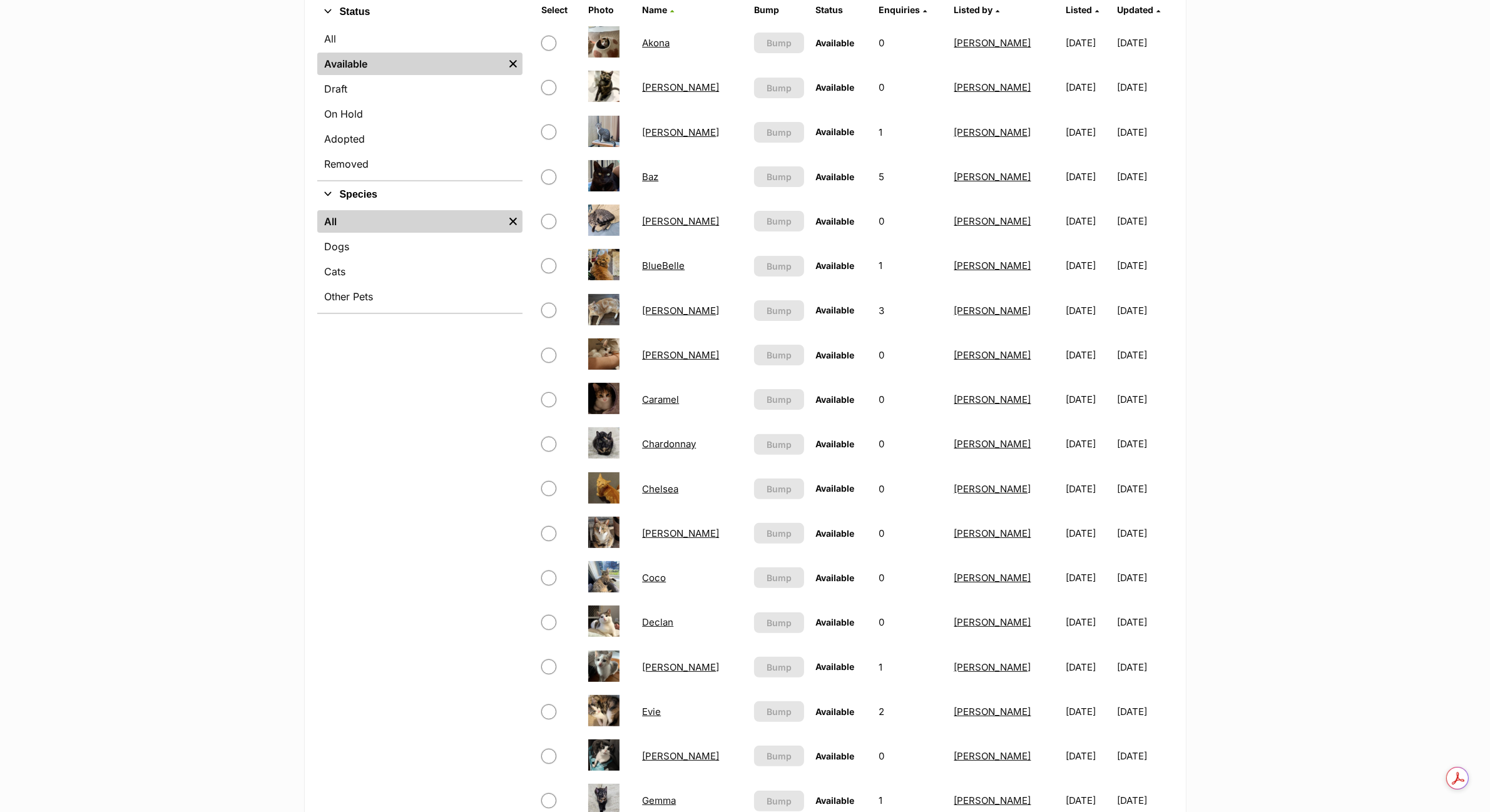
scroll to position [470, 0]
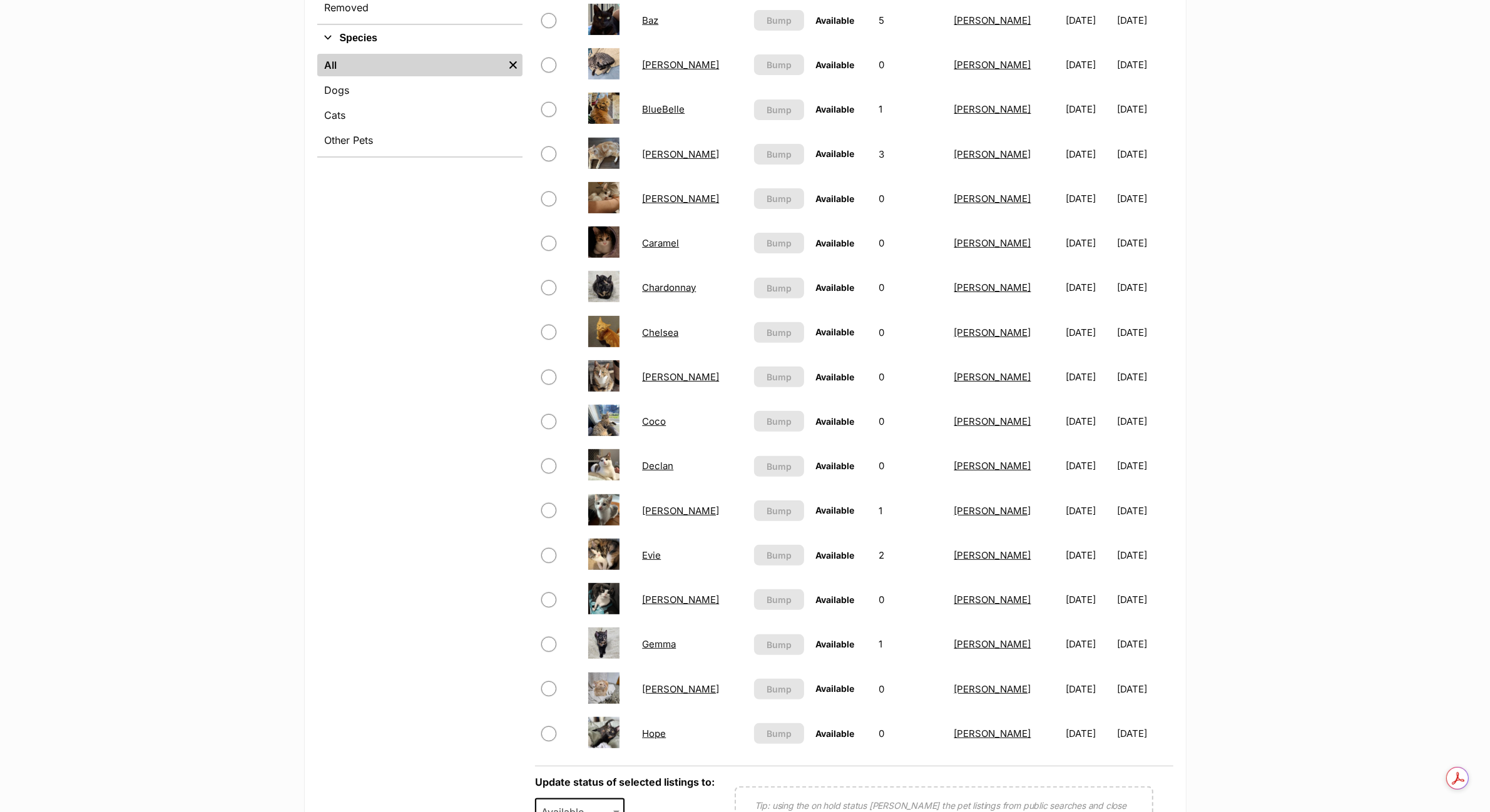
click at [663, 638] on link "Gemma" at bounding box center [659, 644] width 34 height 12
drag, startPoint x: 661, startPoint y: 724, endPoint x: 673, endPoint y: 705, distance: 22.5
click at [661, 728] on link "Hope" at bounding box center [654, 733] width 24 height 12
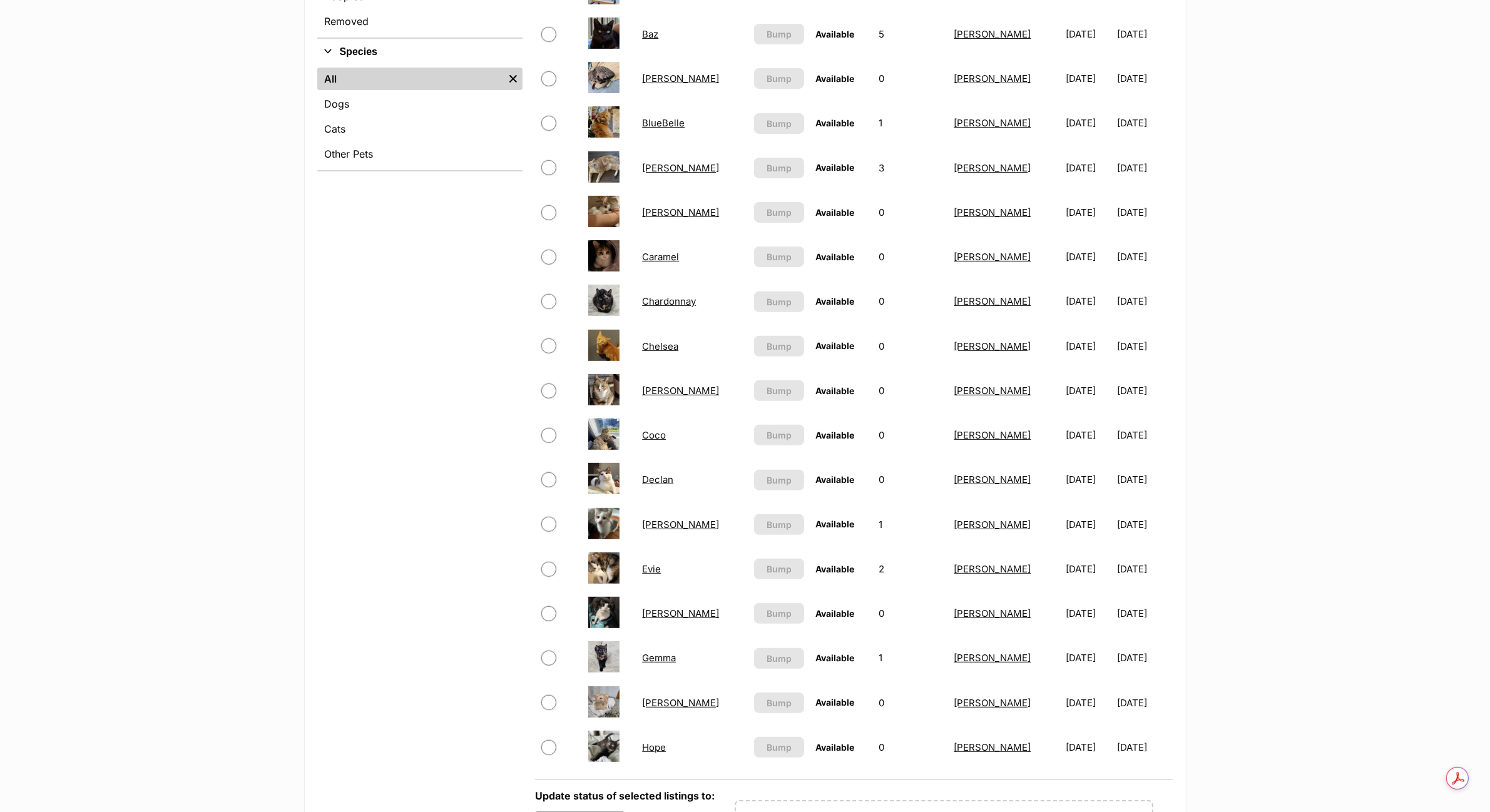
scroll to position [0, 0]
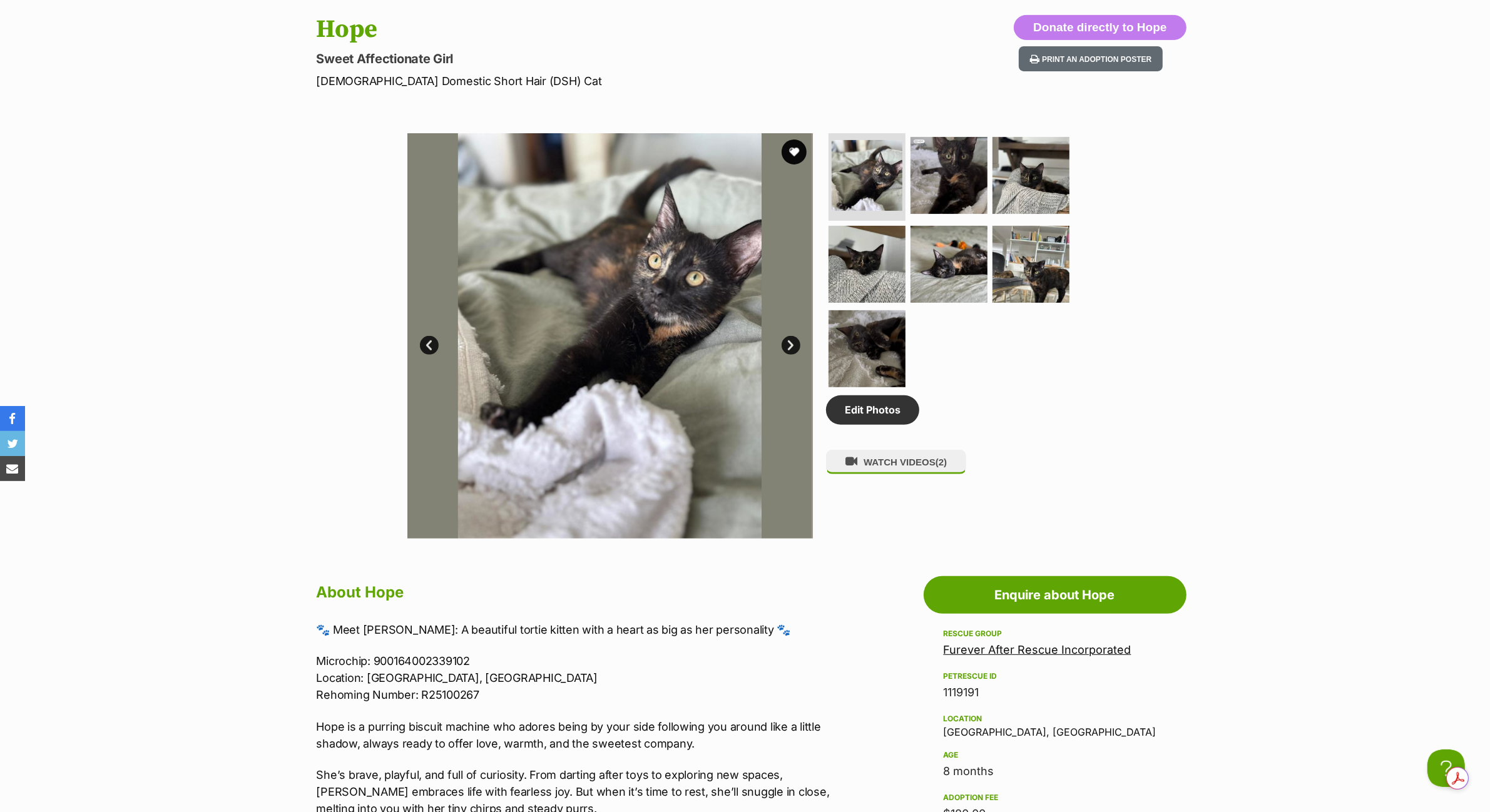
scroll to position [470, 0]
